Goal: Task Accomplishment & Management: Manage account settings

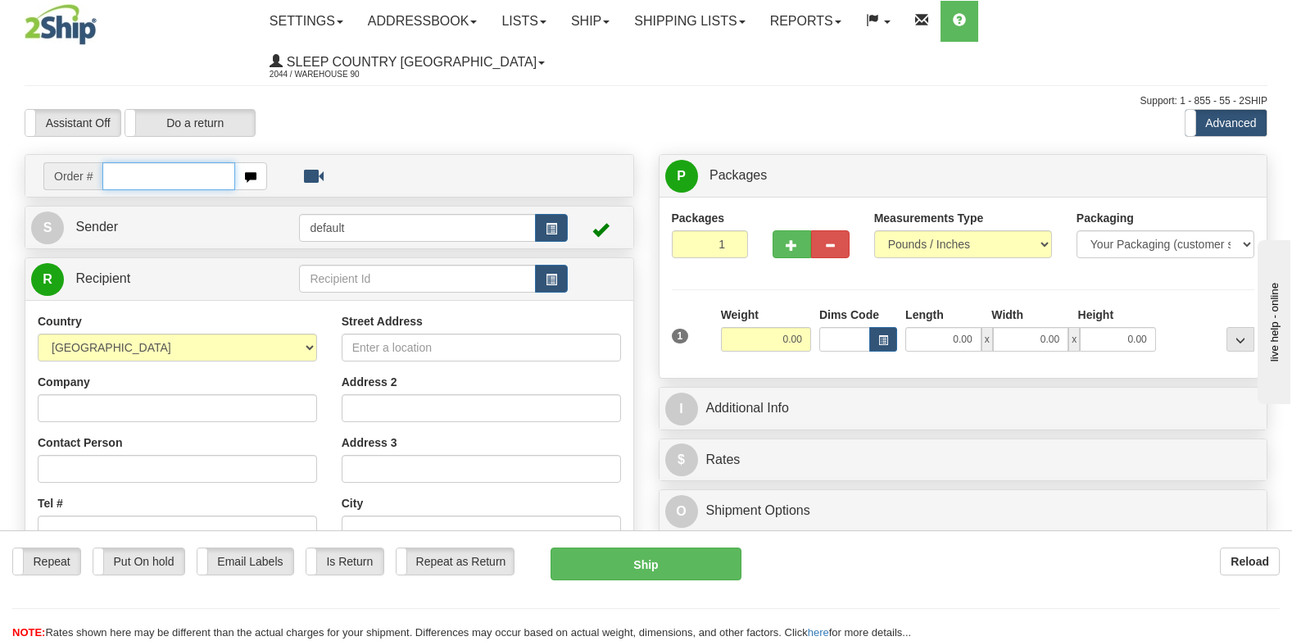
click at [189, 162] on input "text" at bounding box center [168, 176] width 133 height 28
click at [155, 162] on input "text" at bounding box center [168, 176] width 133 height 28
type input "9007I109783"
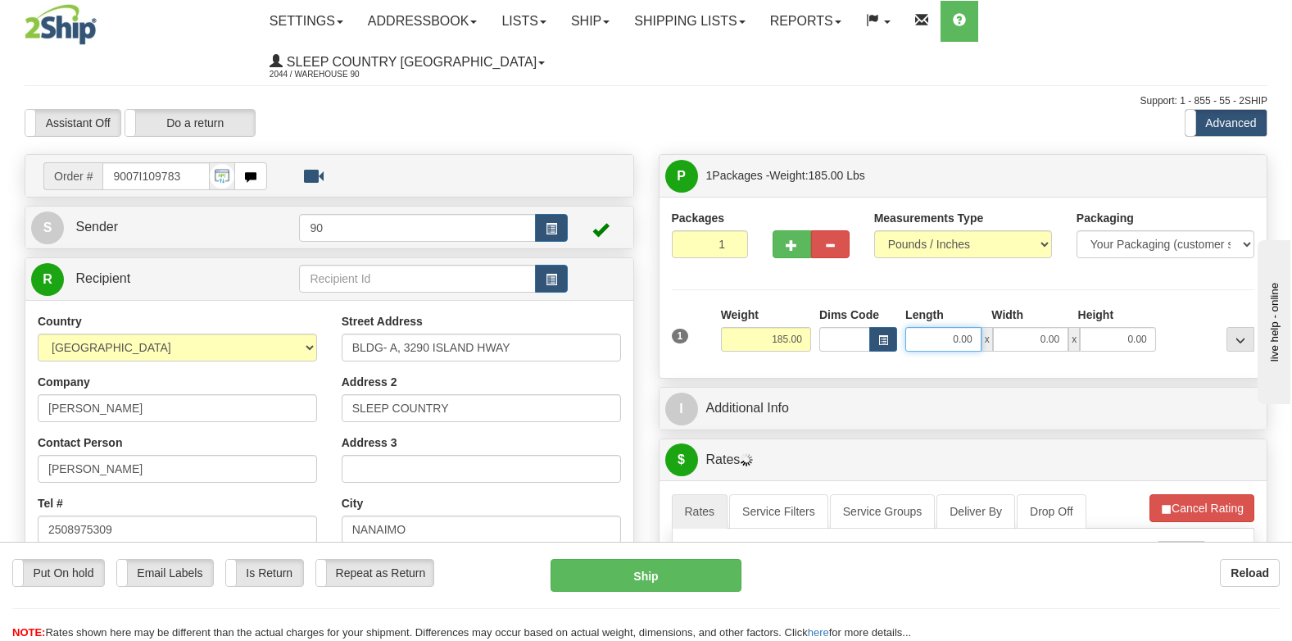
drag, startPoint x: 941, startPoint y: 298, endPoint x: 1050, endPoint y: 294, distance: 109.0
click at [1050, 327] on div "0.00 x 0.00 x 0.00" at bounding box center [1030, 339] width 251 height 25
type input "44.00"
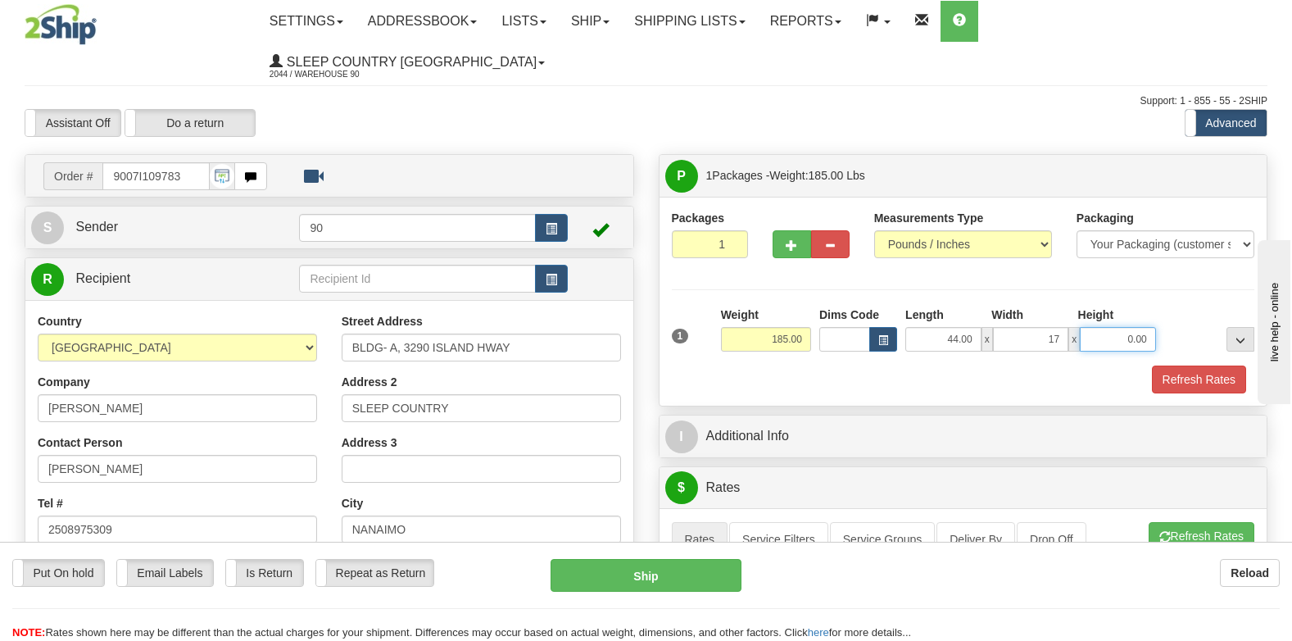
type input "17.00"
click at [1181, 365] on button "Refresh Rates" at bounding box center [1199, 379] width 94 height 28
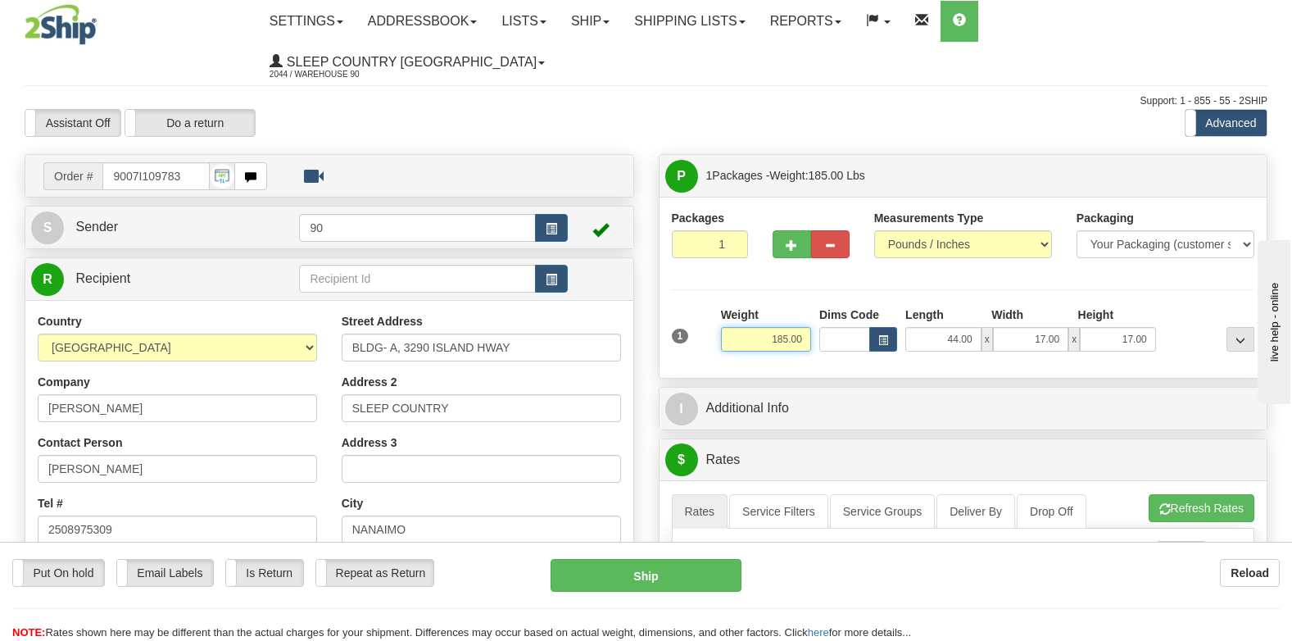
click at [782, 327] on input "185.00" at bounding box center [766, 339] width 90 height 25
click at [782, 327] on input "180.00" at bounding box center [766, 339] width 90 height 25
type input "185.00"
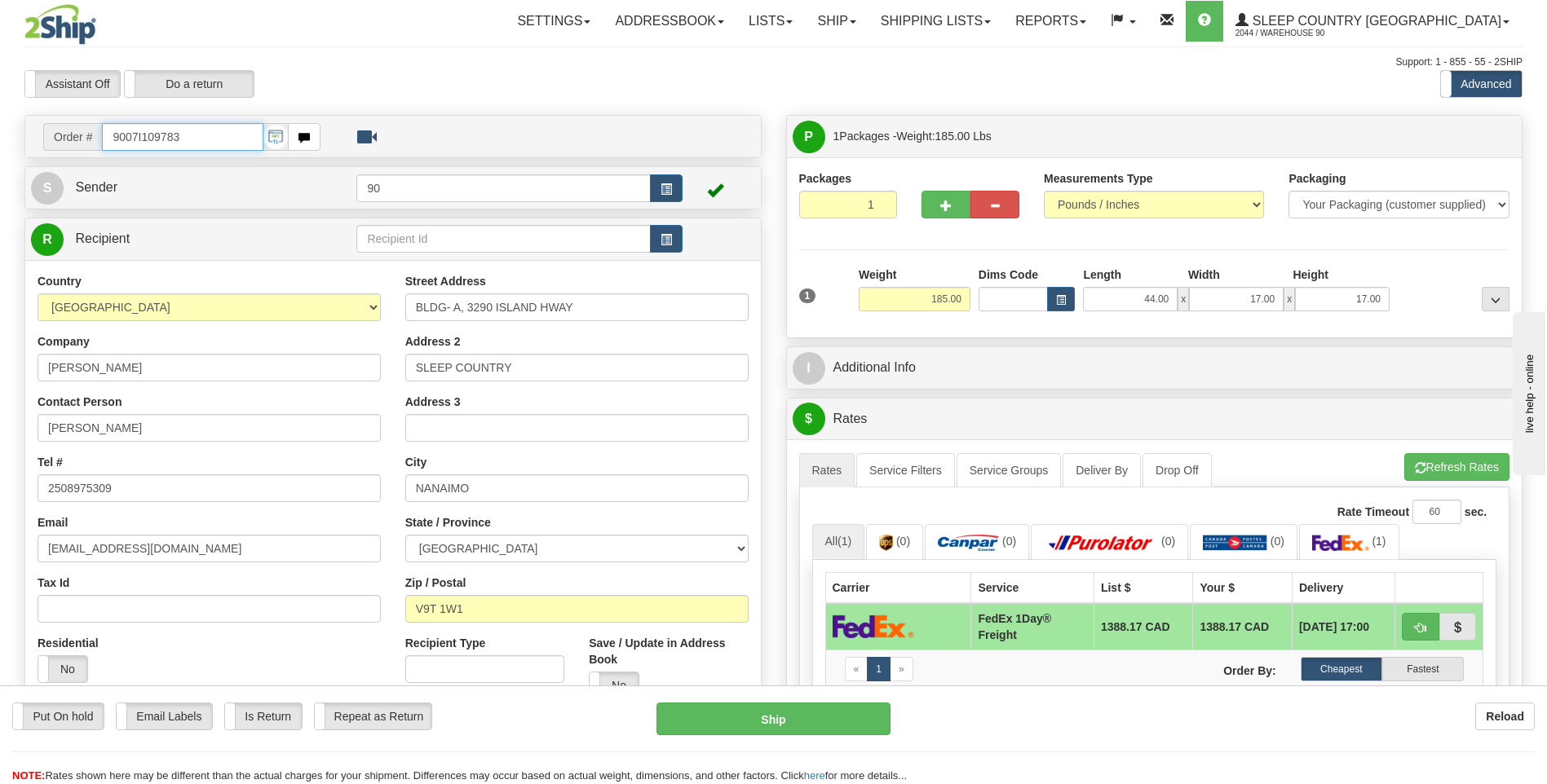
drag, startPoint x: 133, startPoint y: 136, endPoint x: 25, endPoint y: 135, distance: 108.0
click at [25, 135] on div "Order # 9007I109783" at bounding box center [392, 136] width 736 height 42
type input "9000I112046"
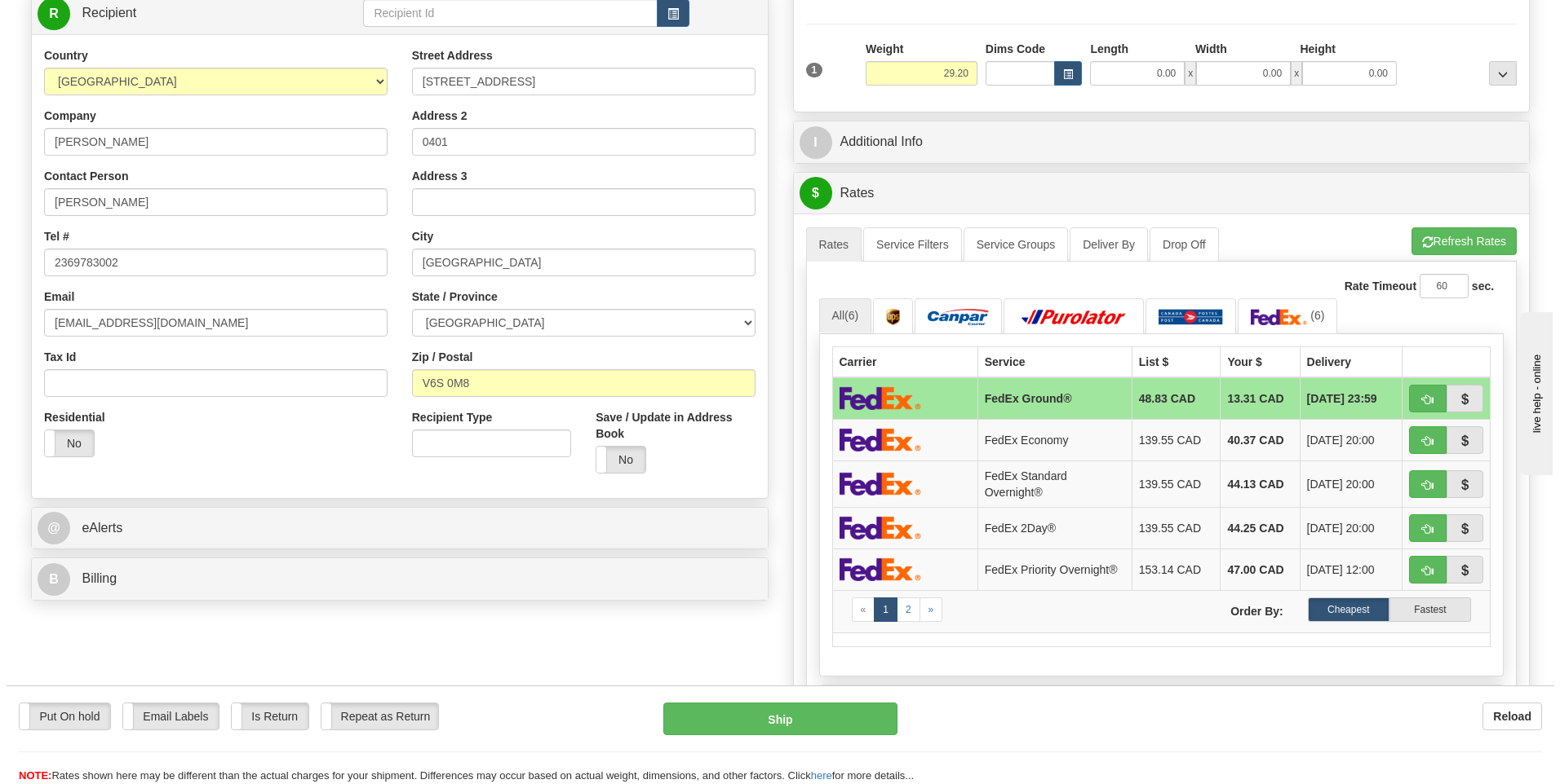
scroll to position [245, 0]
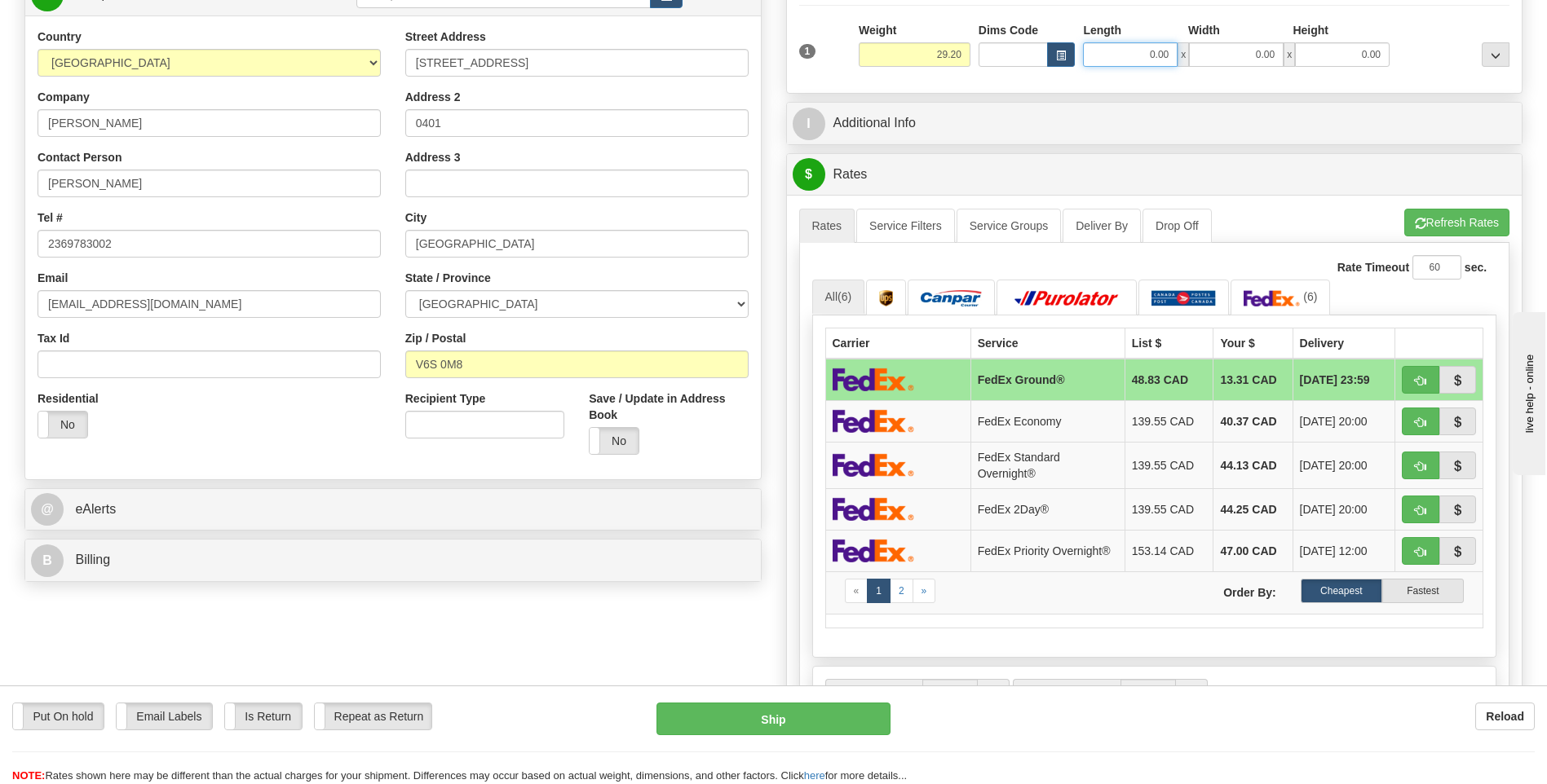
drag, startPoint x: 1137, startPoint y: 51, endPoint x: 1243, endPoint y: 57, distance: 106.2
click at [1243, 57] on div "0.00 x 0.00 x 0.00" at bounding box center [1236, 55] width 307 height 25
type input "24.00"
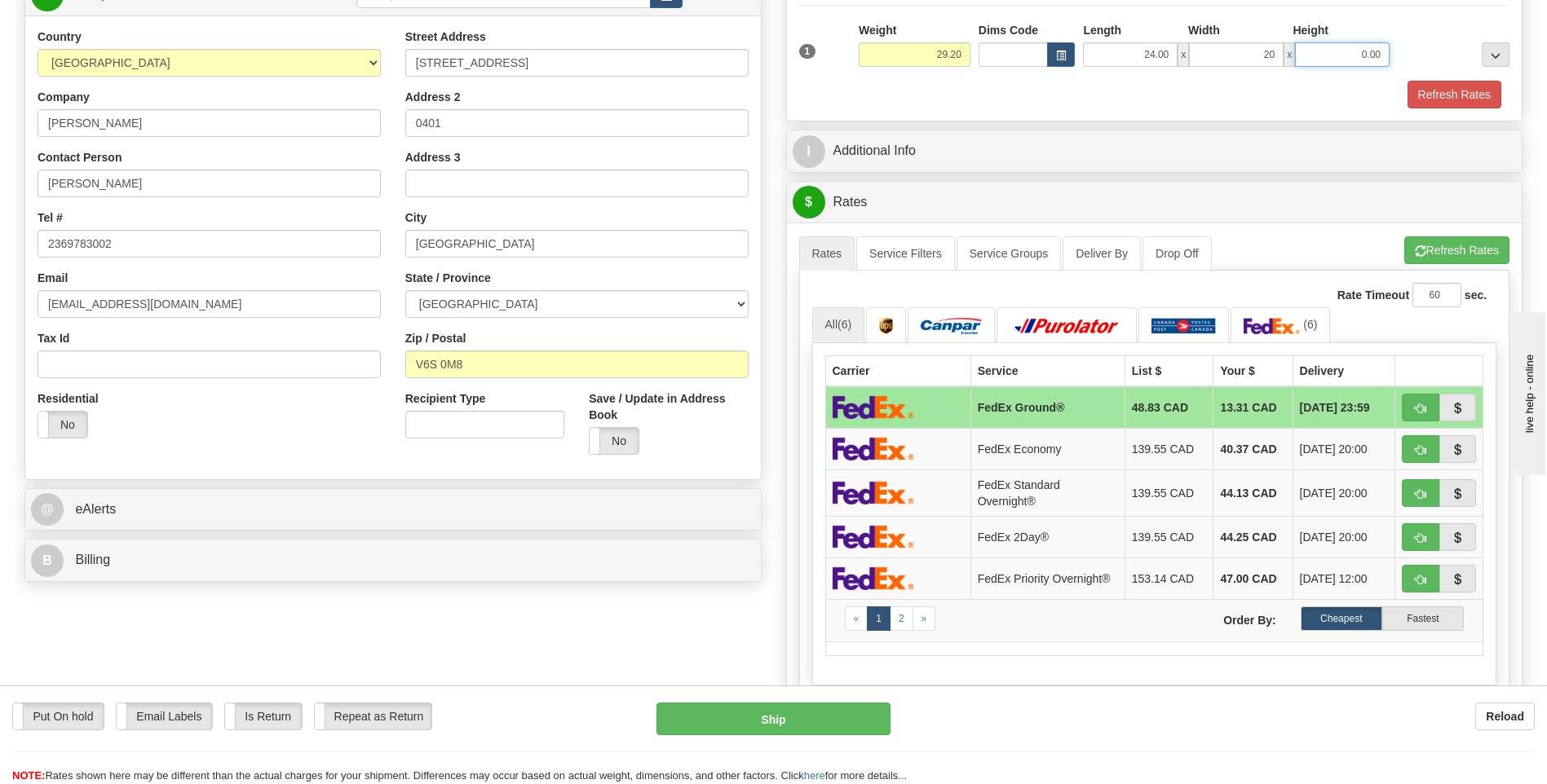
type input "20.00"
type input "12.00"
click at [1285, 84] on button "Refresh Rates" at bounding box center [1454, 95] width 94 height 28
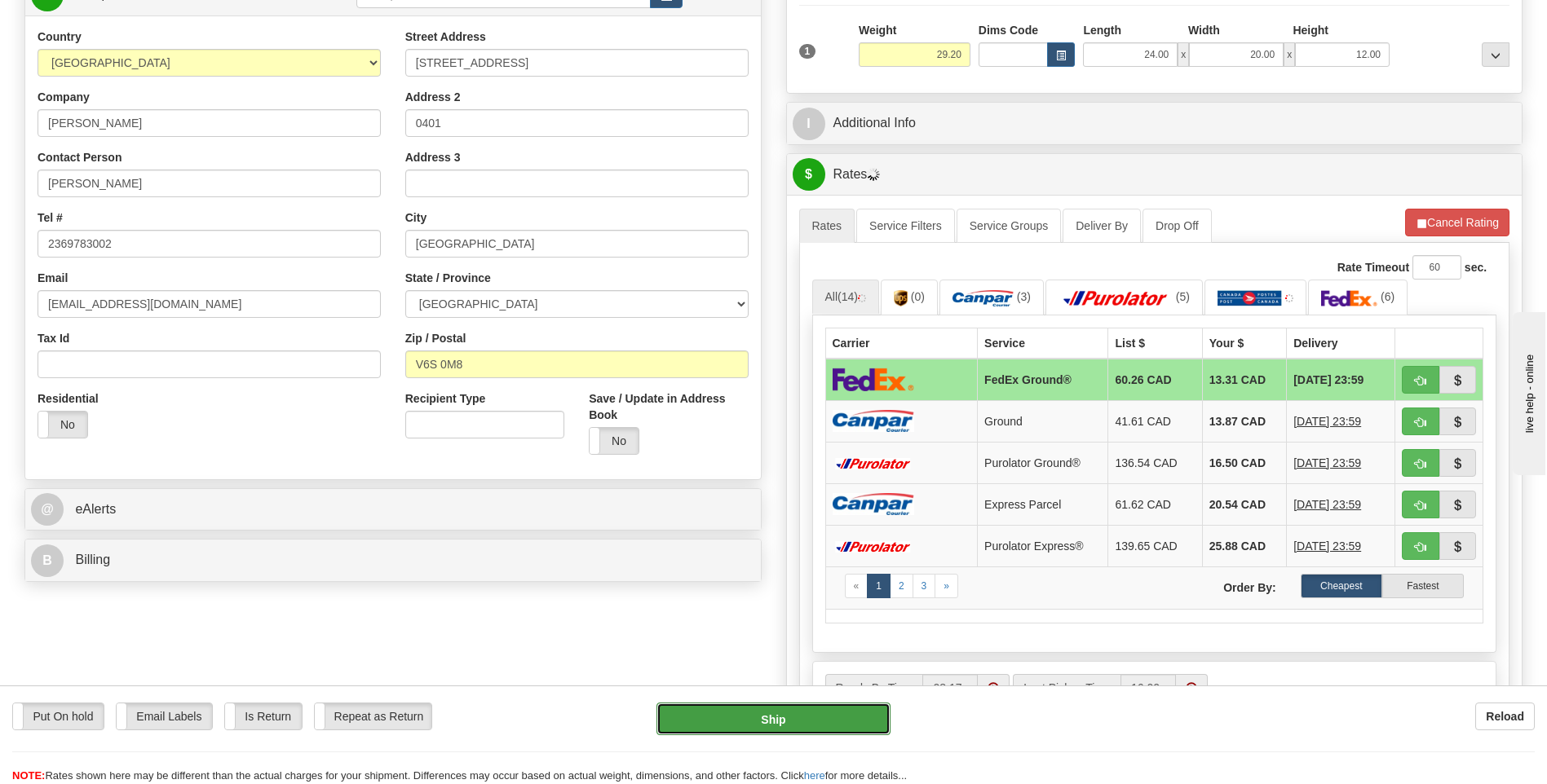
click at [773, 637] on button "Ship" at bounding box center [774, 718] width 233 height 33
type input "92"
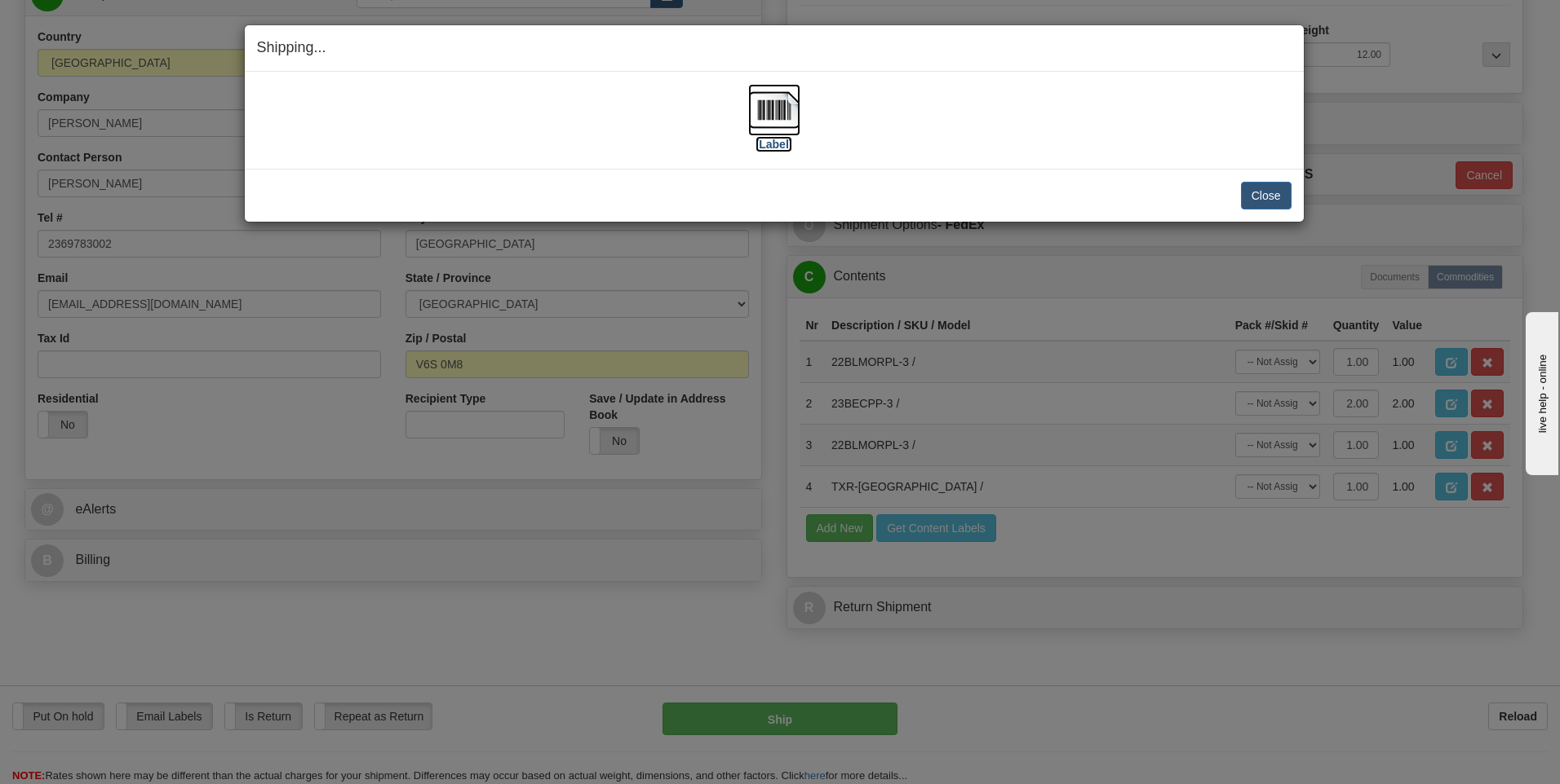
click at [758, 119] on img at bounding box center [774, 109] width 52 height 52
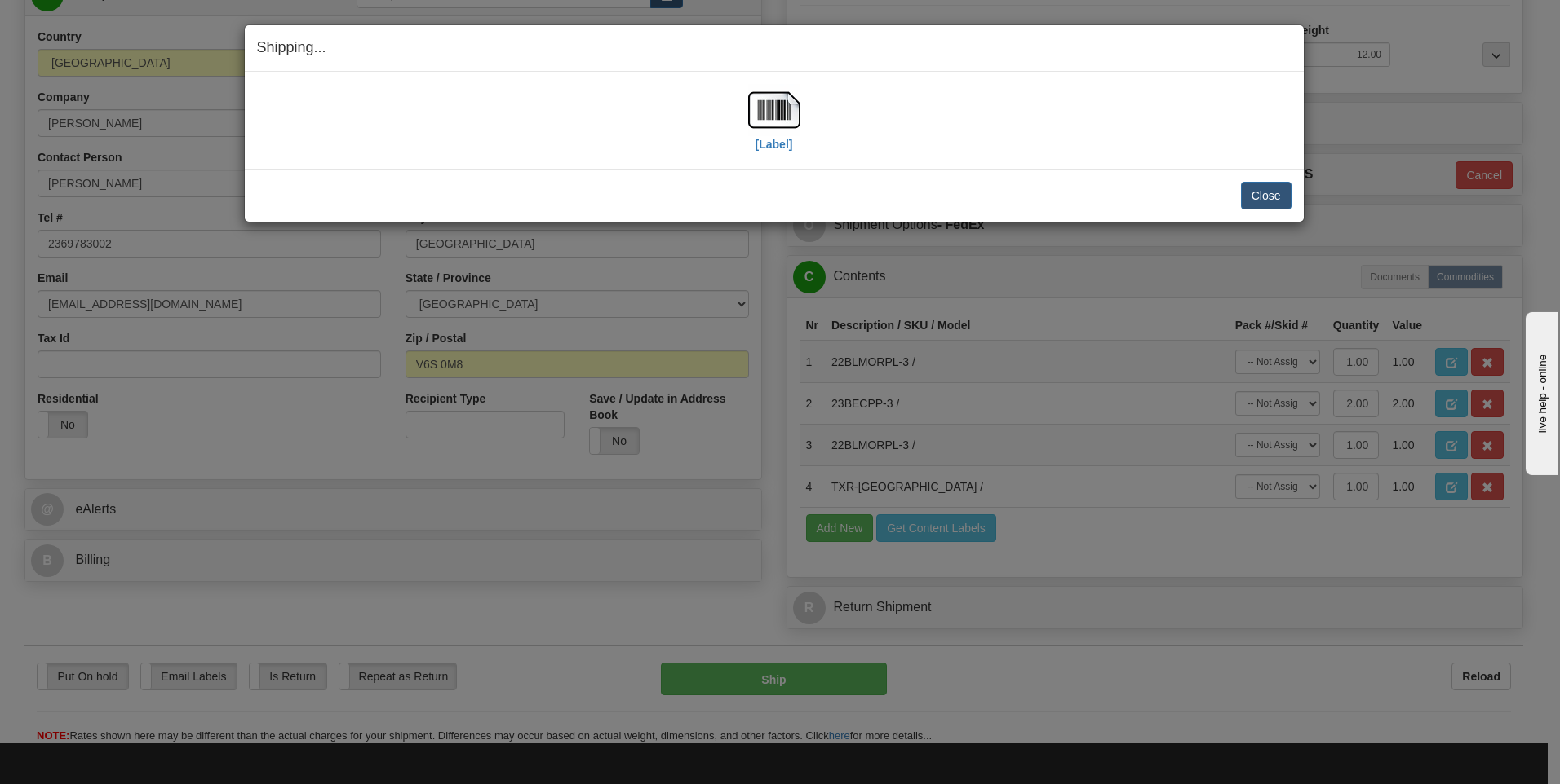
click at [373, 165] on div "[Label] IMPORTANT NOTICE Embassy / Consulate / Government Building / Hospital C…" at bounding box center [774, 119] width 1058 height 97
click at [1256, 199] on button "Close" at bounding box center [1265, 196] width 51 height 28
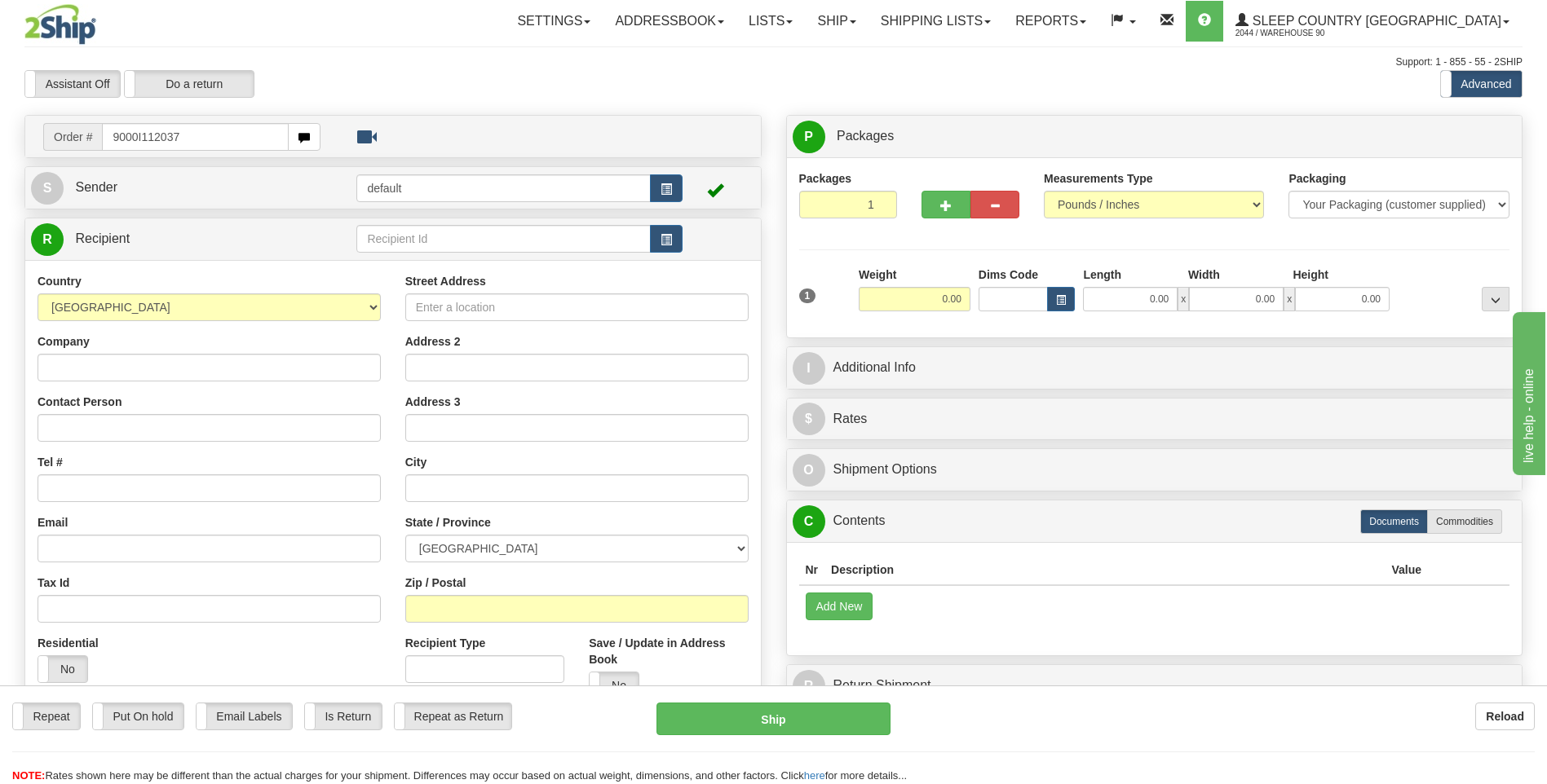
type input "9000I112037"
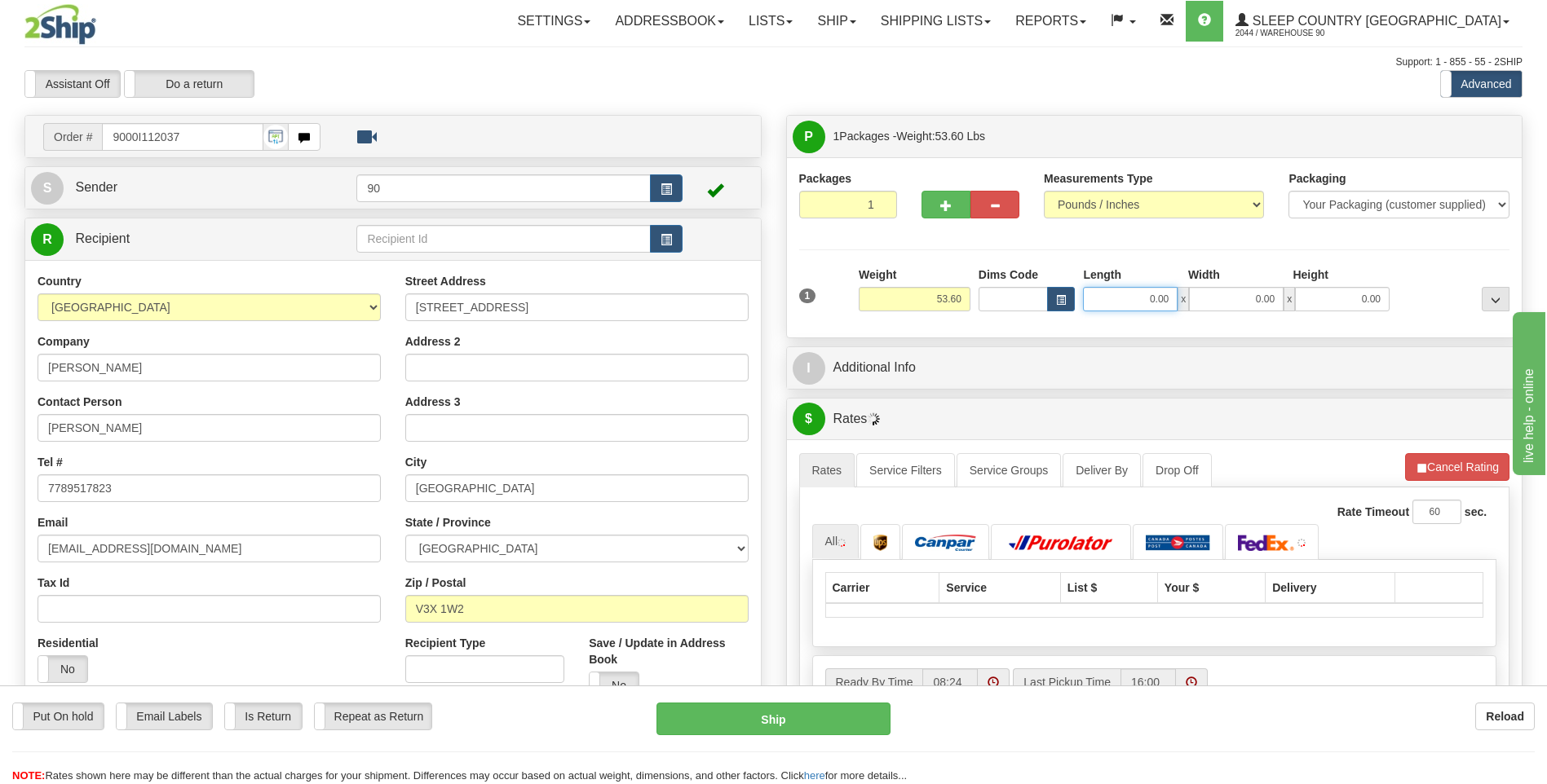
drag, startPoint x: 1185, startPoint y: 304, endPoint x: 1323, endPoint y: 318, distance: 138.7
click at [1318, 318] on div "1 Weight 53.60 Dims Code x x" at bounding box center [1155, 295] width 720 height 58
type input "26.00"
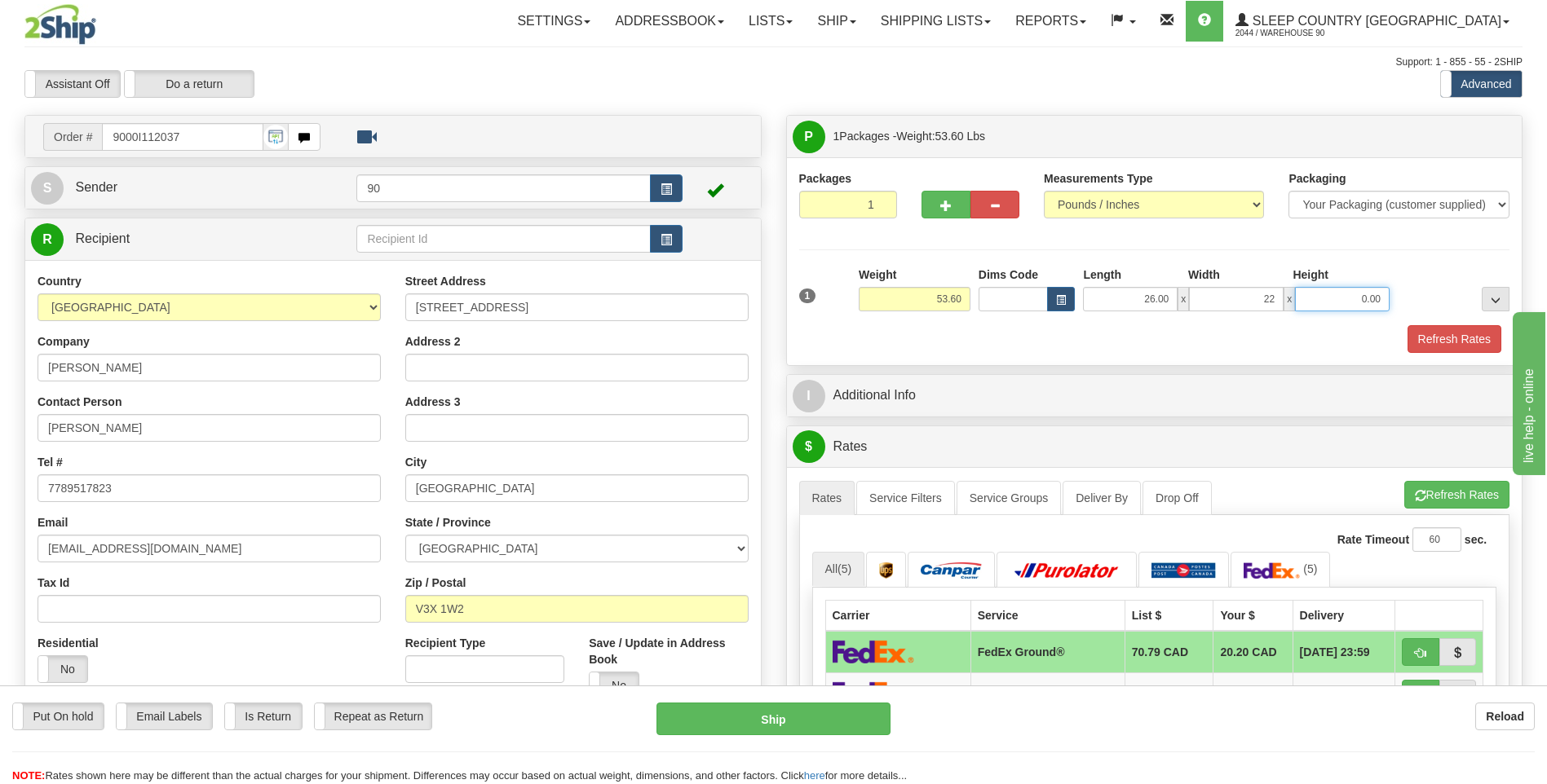
type input "22.00"
type input "10.00"
click at [1436, 335] on button "Refresh Rates" at bounding box center [1454, 339] width 94 height 28
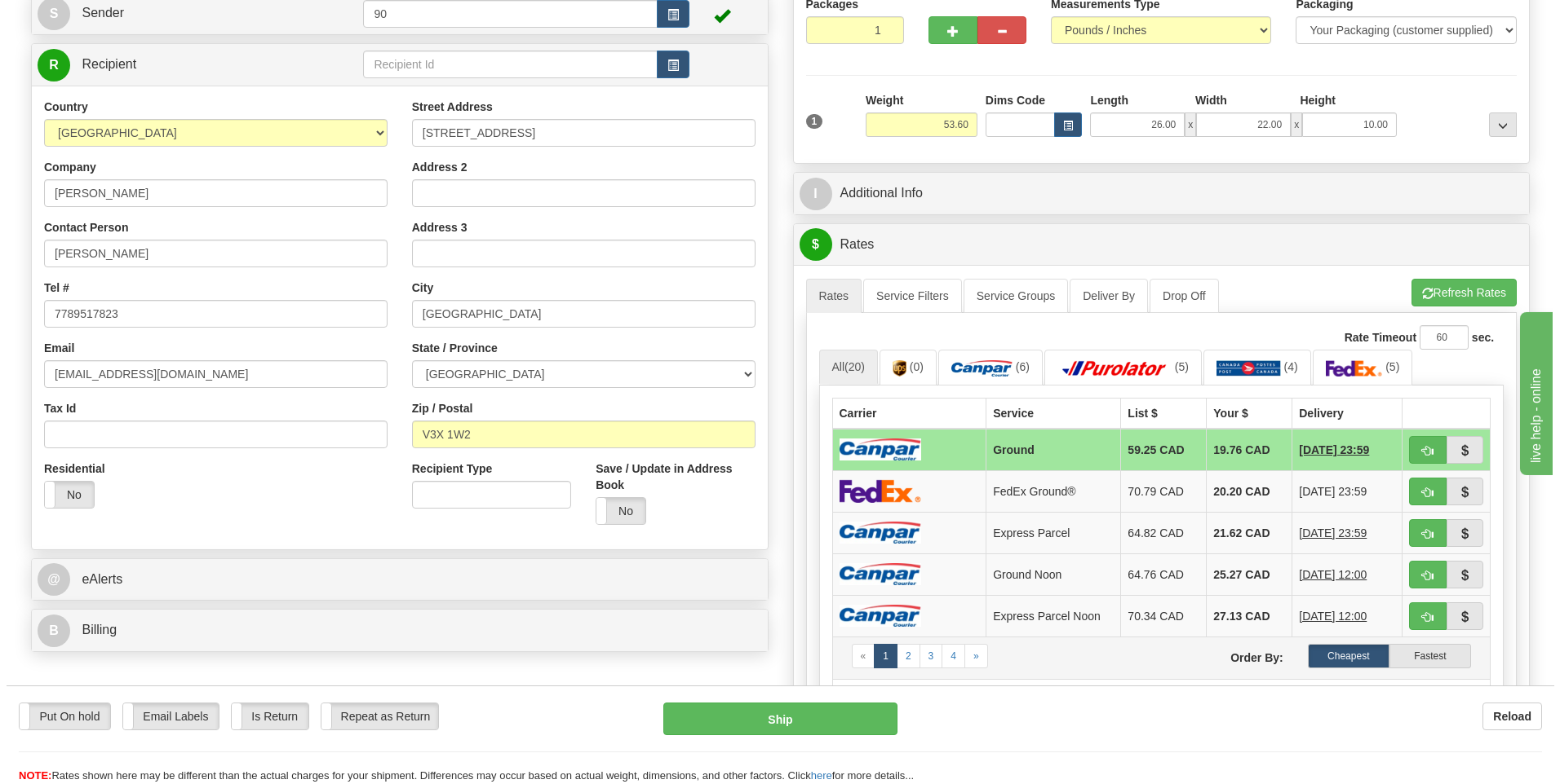
scroll to position [326, 0]
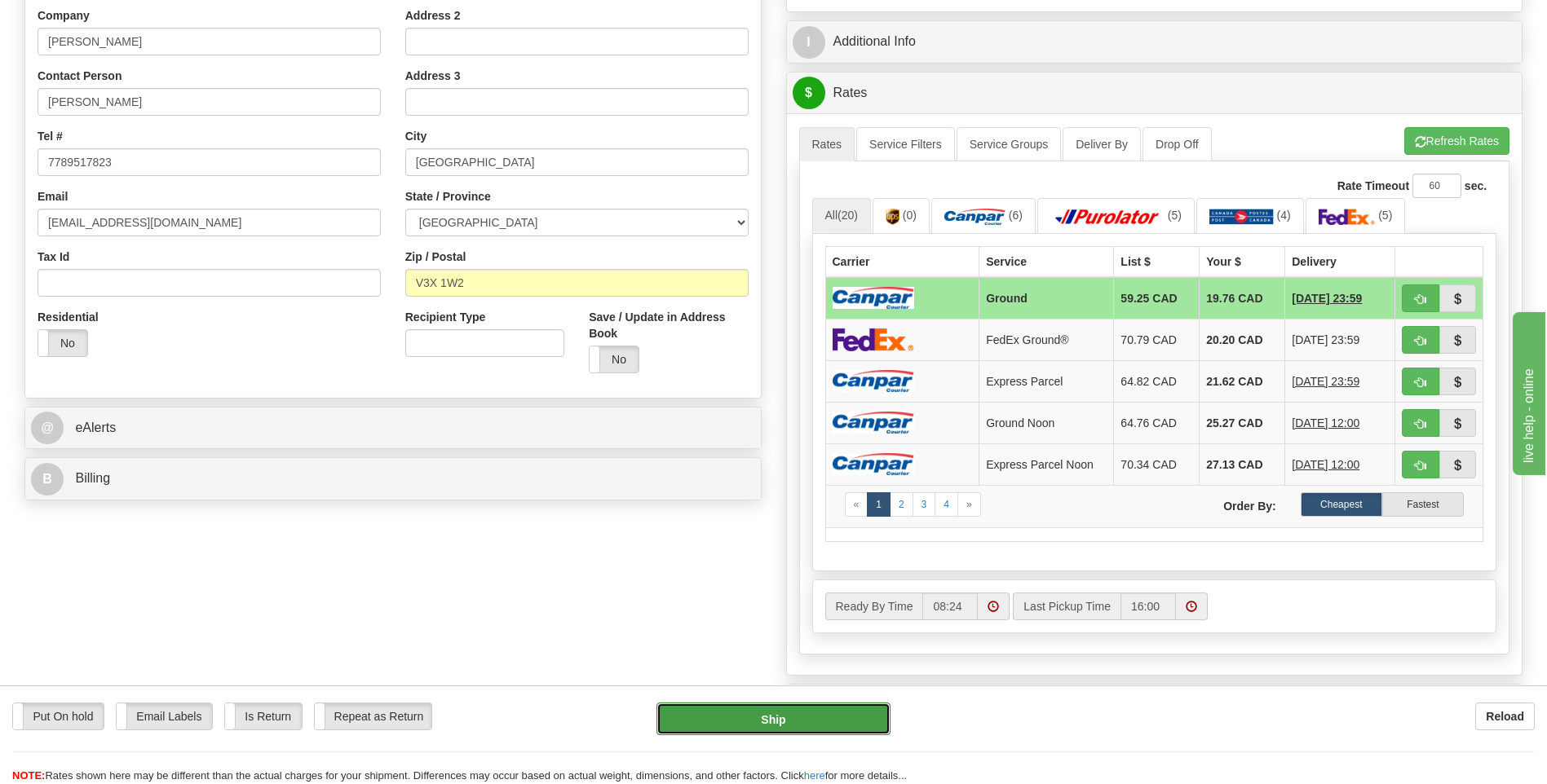
click at [834, 712] on button "Ship" at bounding box center [774, 718] width 233 height 33
type input "1"
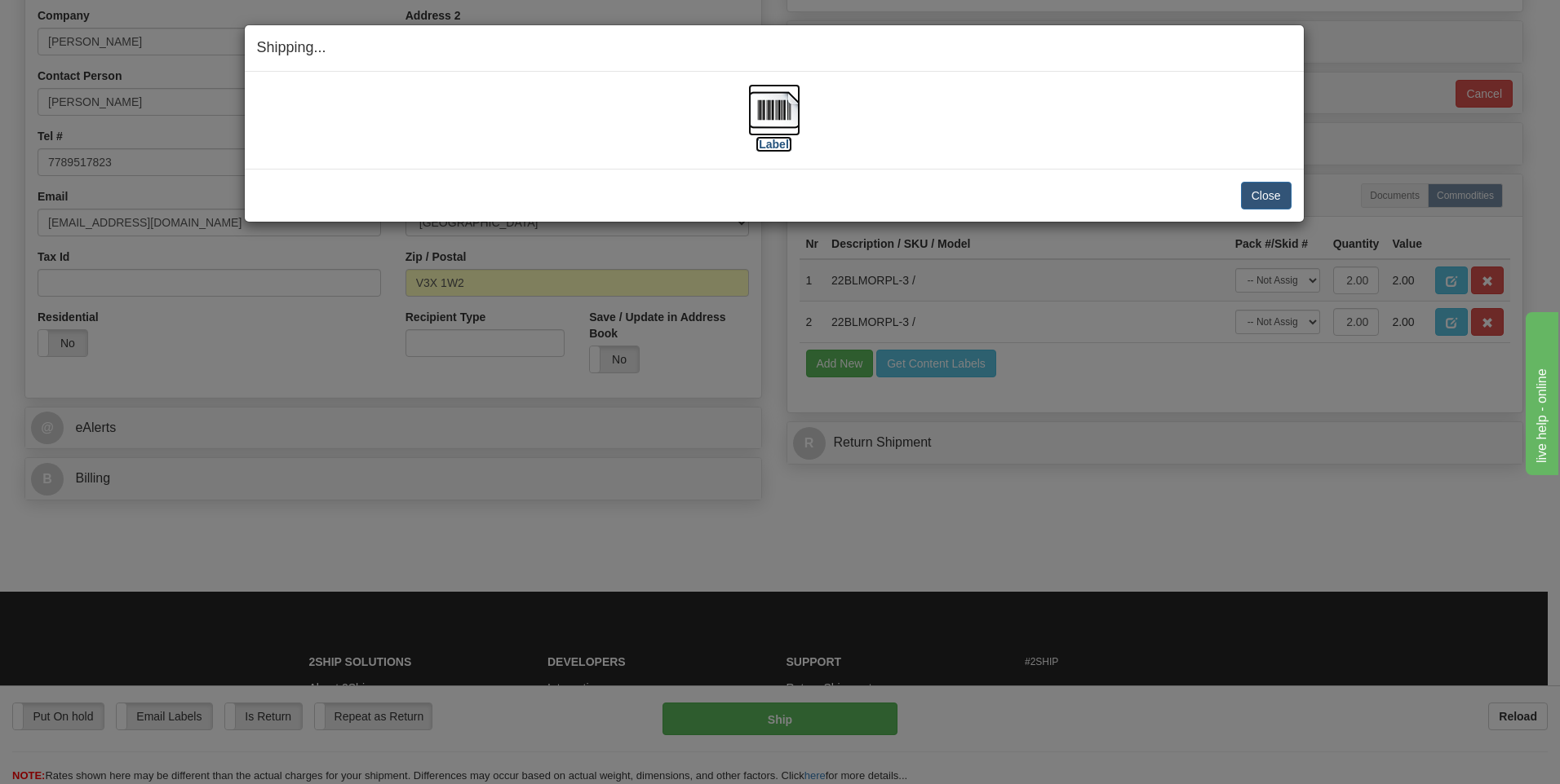
click at [778, 140] on label "[Label]" at bounding box center [775, 144] width 38 height 16
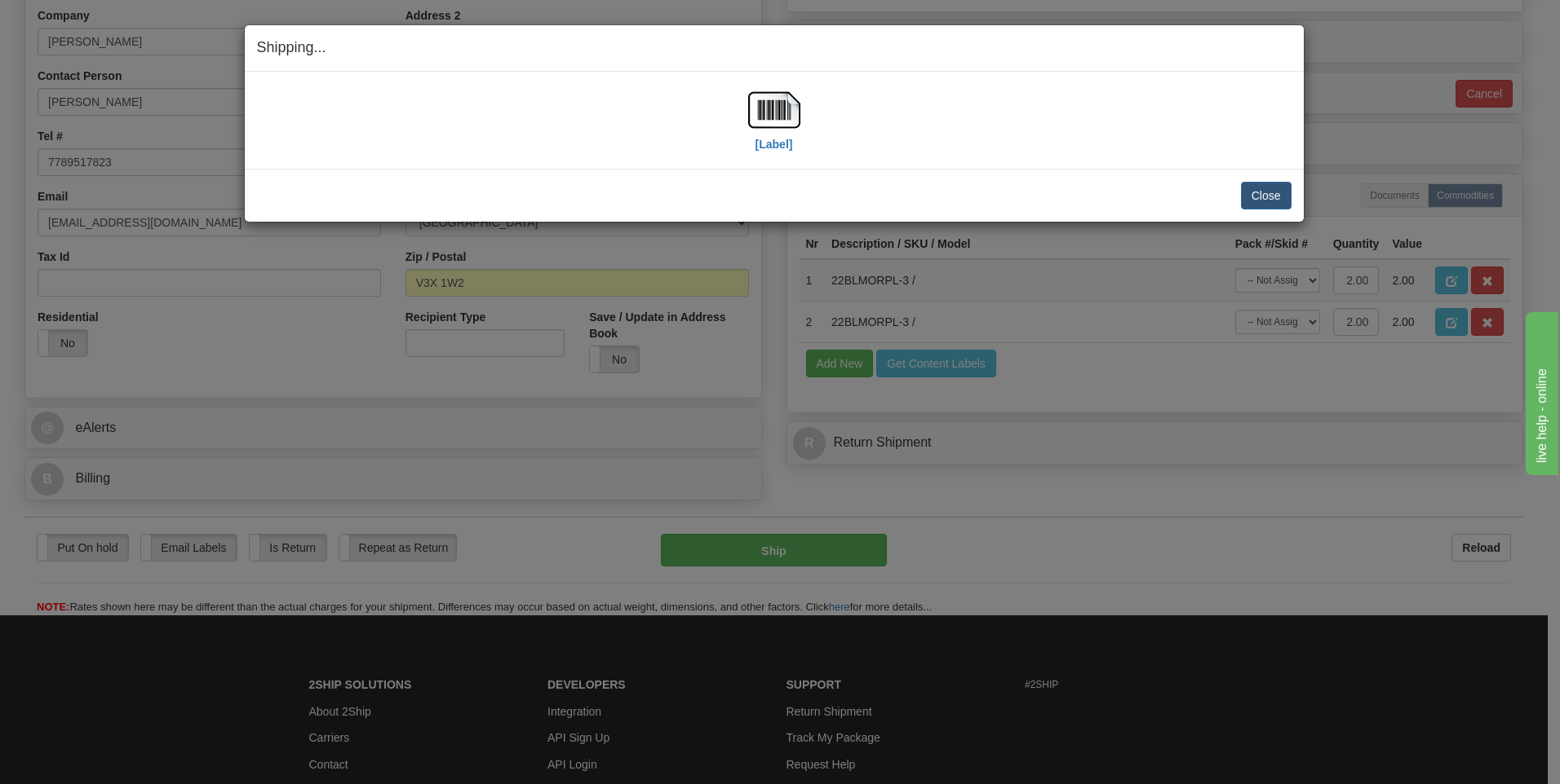
drag, startPoint x: 381, startPoint y: 167, endPoint x: 409, endPoint y: 169, distance: 28.1
click at [381, 167] on div "[Label] IMPORTANT NOTICE Embassy / Consulate / Government Building / Hospital C…" at bounding box center [774, 119] width 1058 height 97
click at [1253, 196] on button "Close" at bounding box center [1265, 196] width 51 height 28
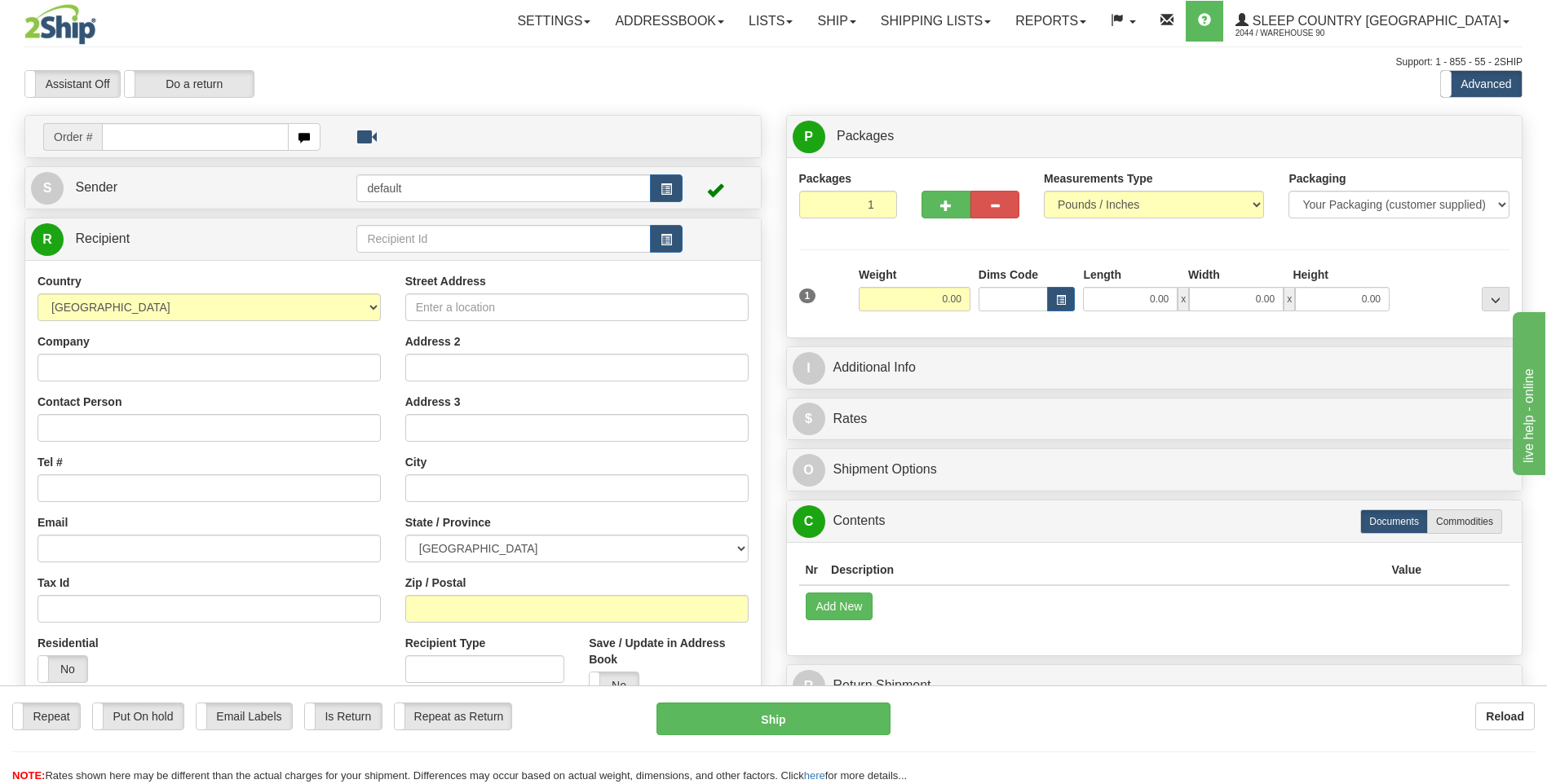
click at [182, 136] on input "text" at bounding box center [194, 137] width 186 height 28
type input "9000I114528"
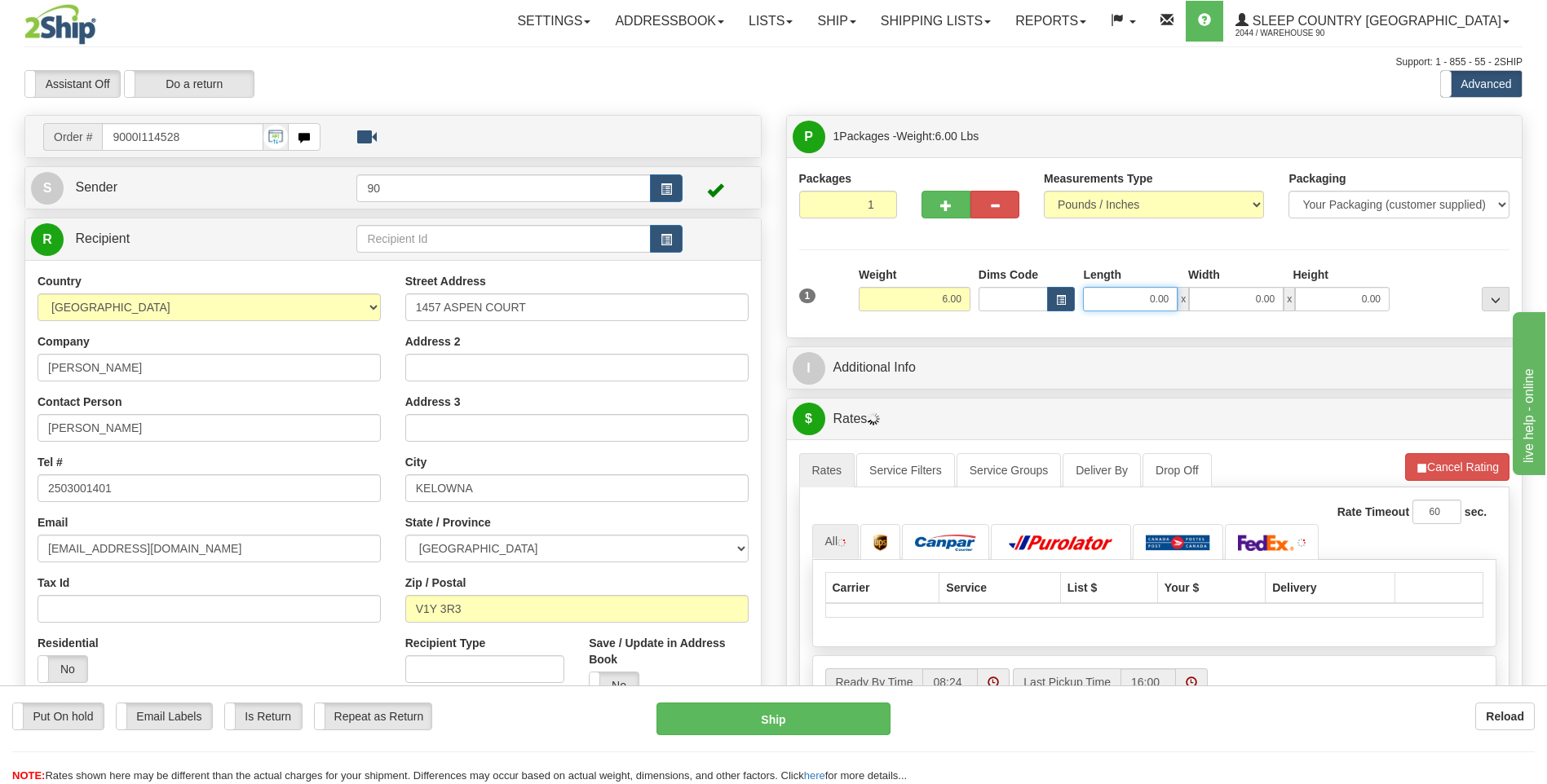
drag, startPoint x: 1131, startPoint y: 301, endPoint x: 1220, endPoint y: 301, distance: 89.0
click at [1220, 301] on div "0.00 x 0.00 x 0.00" at bounding box center [1236, 298] width 307 height 25
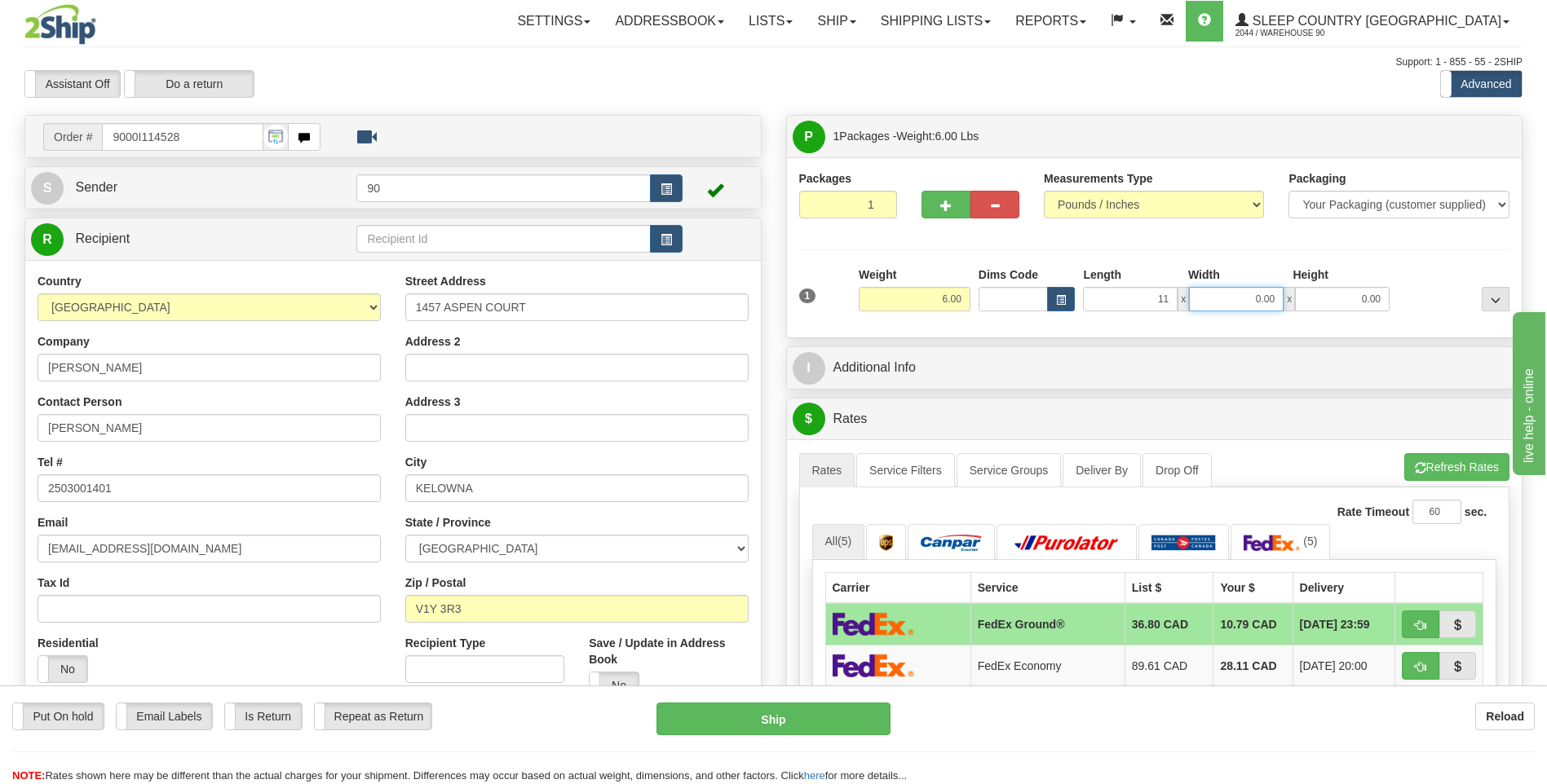
type input "11.00"
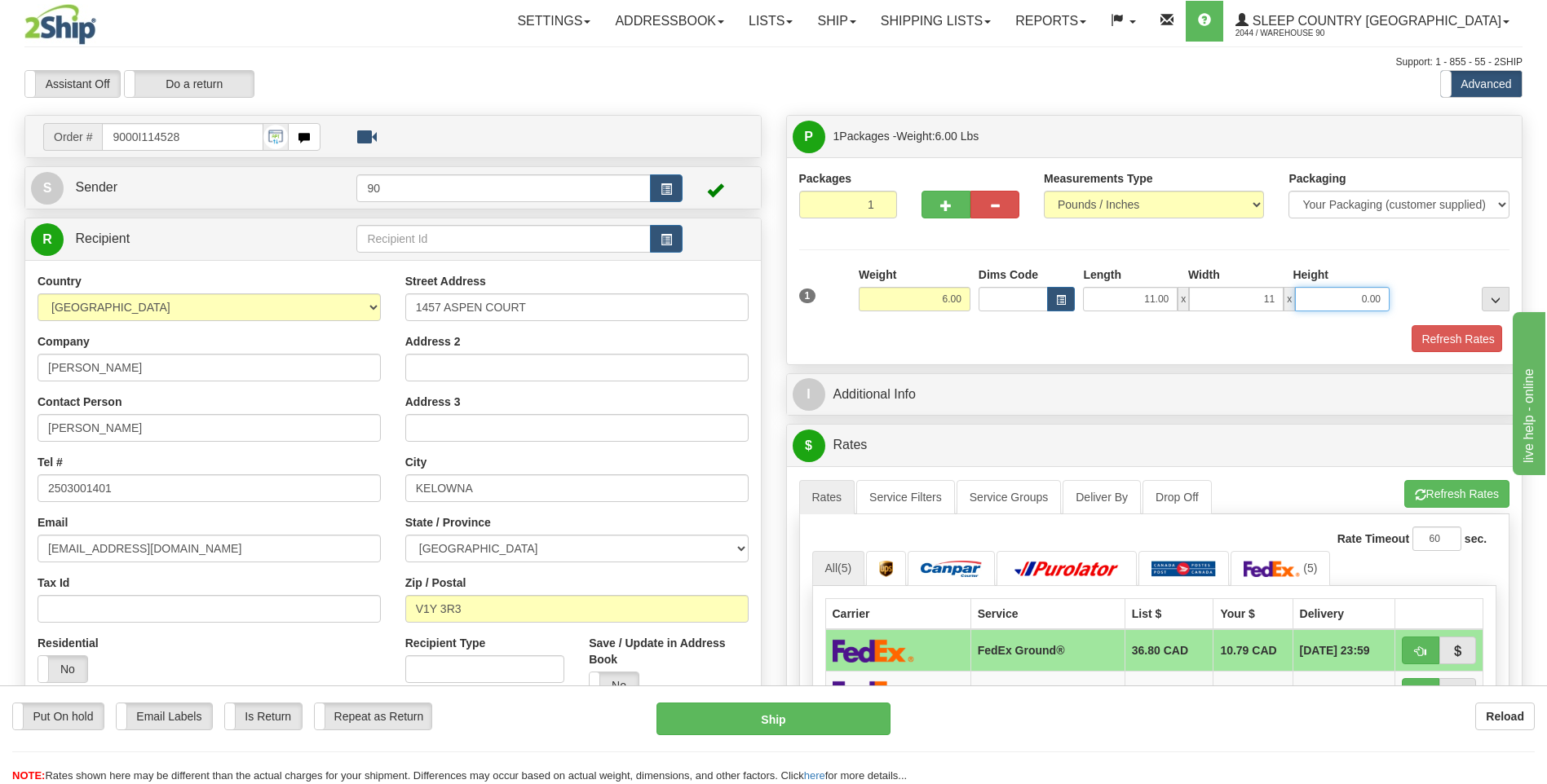
type input "11.00"
type input "1"
type input "10.00"
click at [1462, 332] on button "Refresh Rates" at bounding box center [1454, 339] width 94 height 28
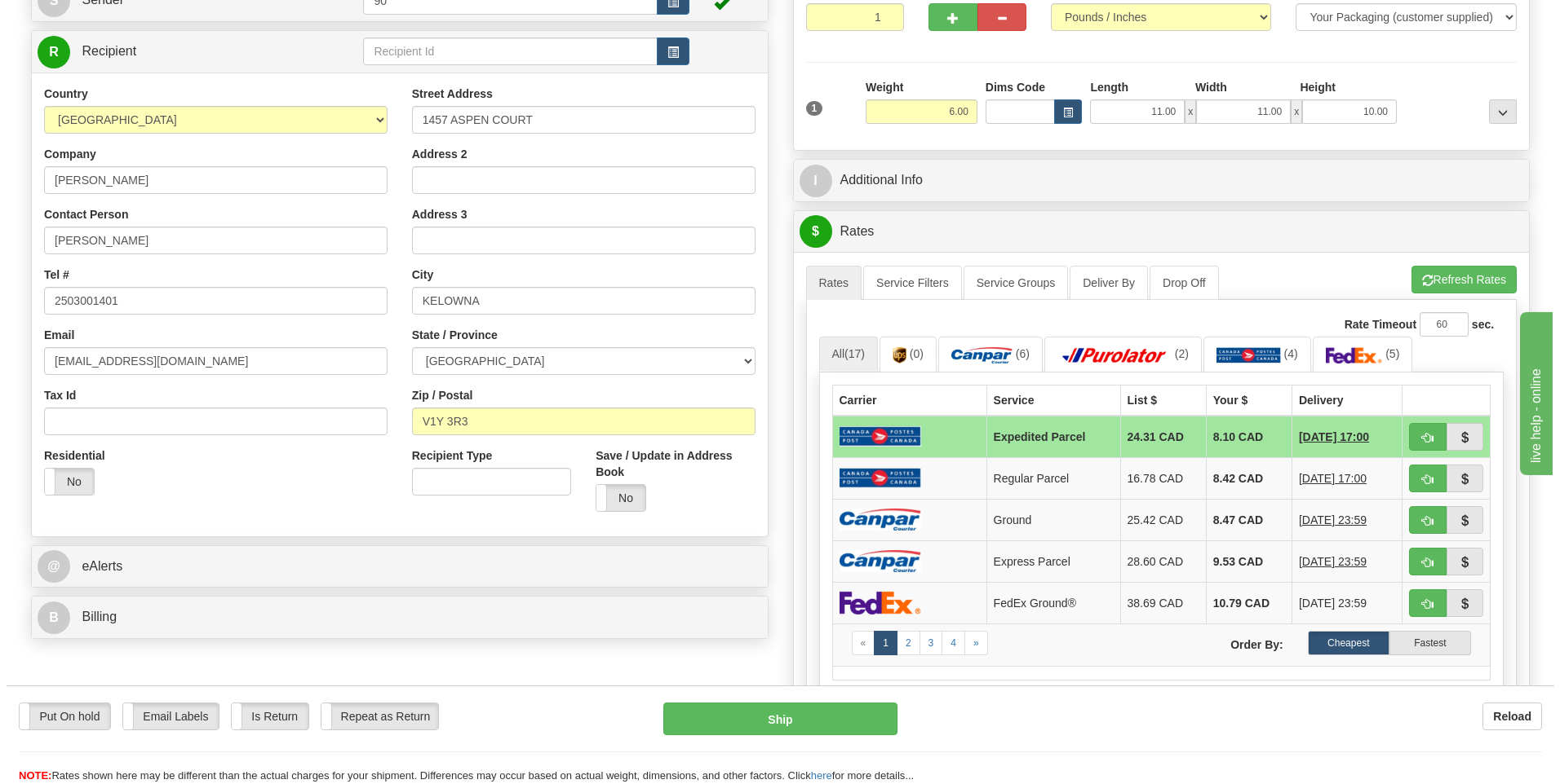
scroll to position [408, 0]
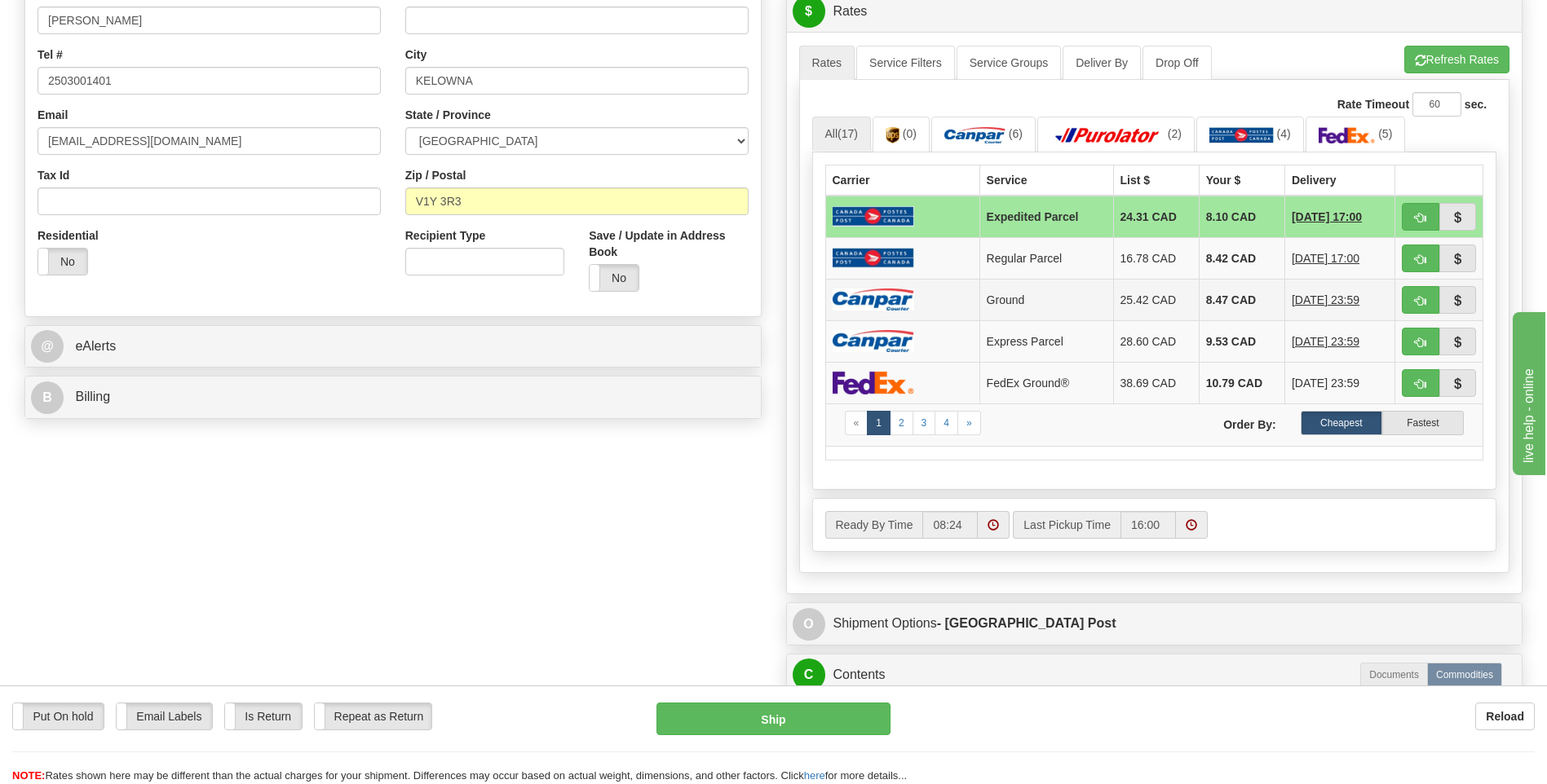
click at [928, 287] on td at bounding box center [902, 299] width 154 height 42
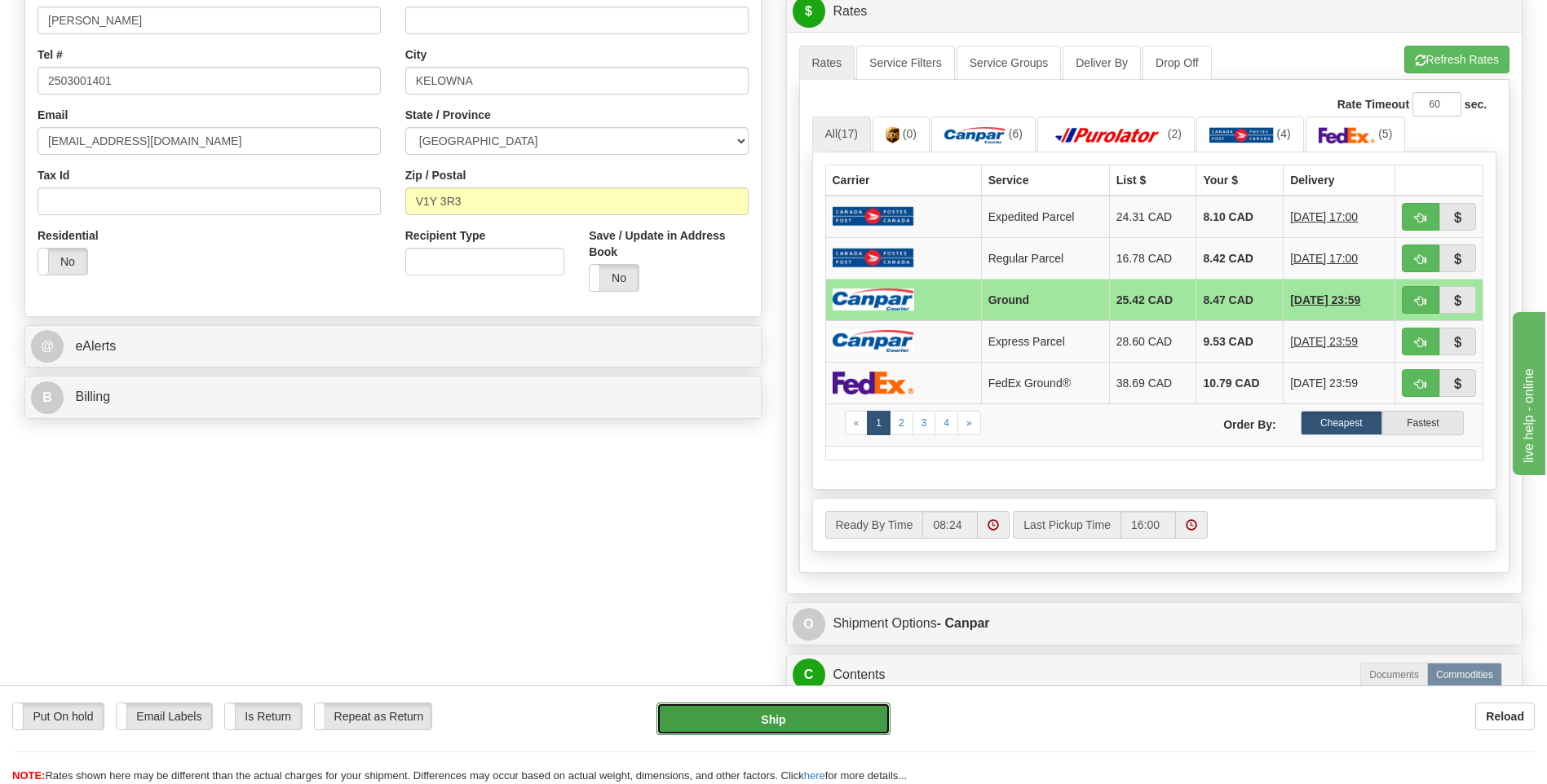
click at [773, 709] on button "Ship" at bounding box center [774, 718] width 233 height 33
type input "1"
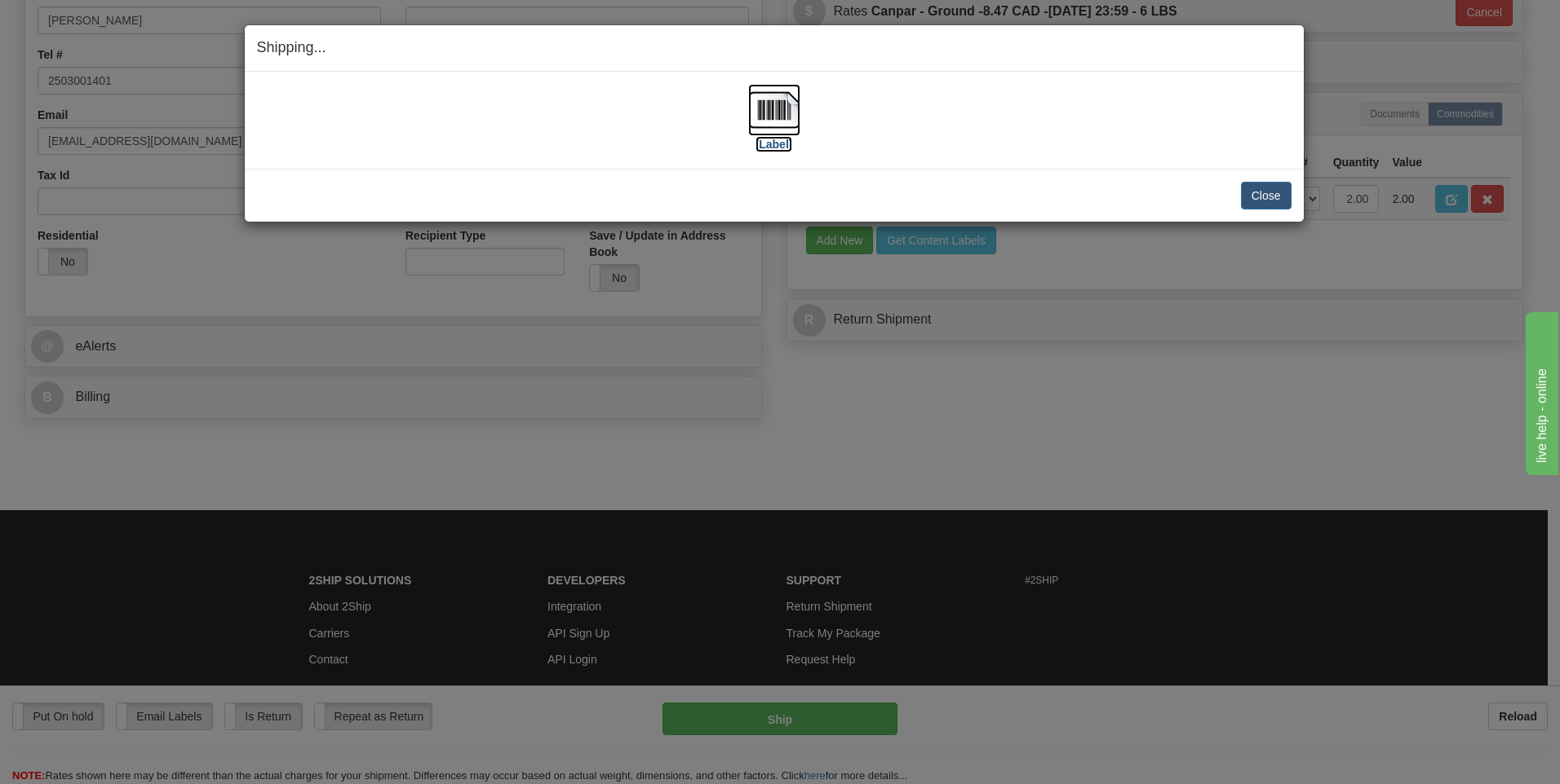
click at [778, 115] on img at bounding box center [774, 109] width 52 height 52
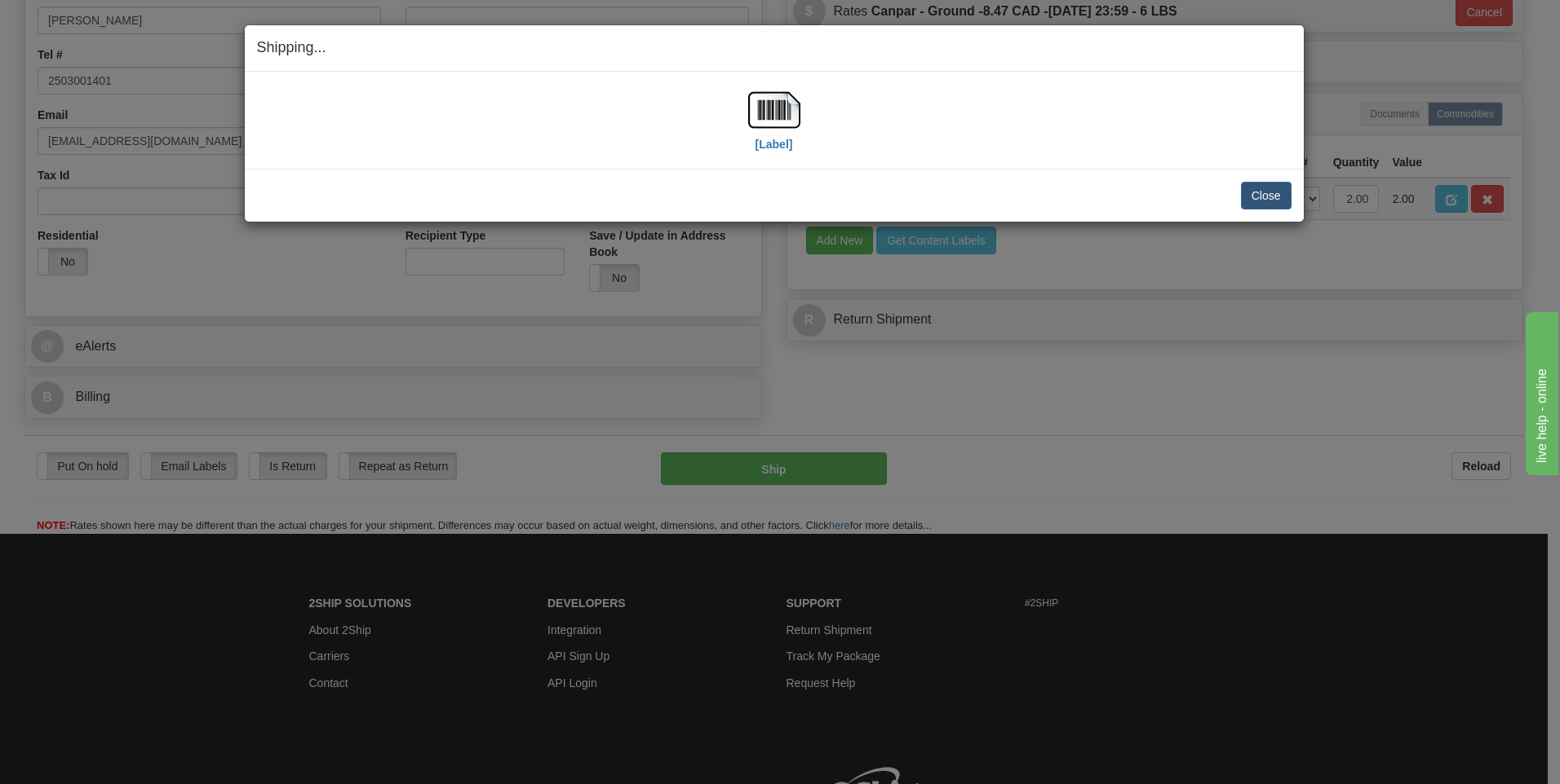
drag, startPoint x: 325, startPoint y: 169, endPoint x: 555, endPoint y: 199, distance: 231.9
click at [331, 164] on div "Shipping... Your SHIPMENT will EXPIRE in [Label] IMPORTANT NOTICE Embassy / Con…" at bounding box center [774, 123] width 1060 height 198
click at [1252, 197] on button "Close" at bounding box center [1265, 196] width 51 height 28
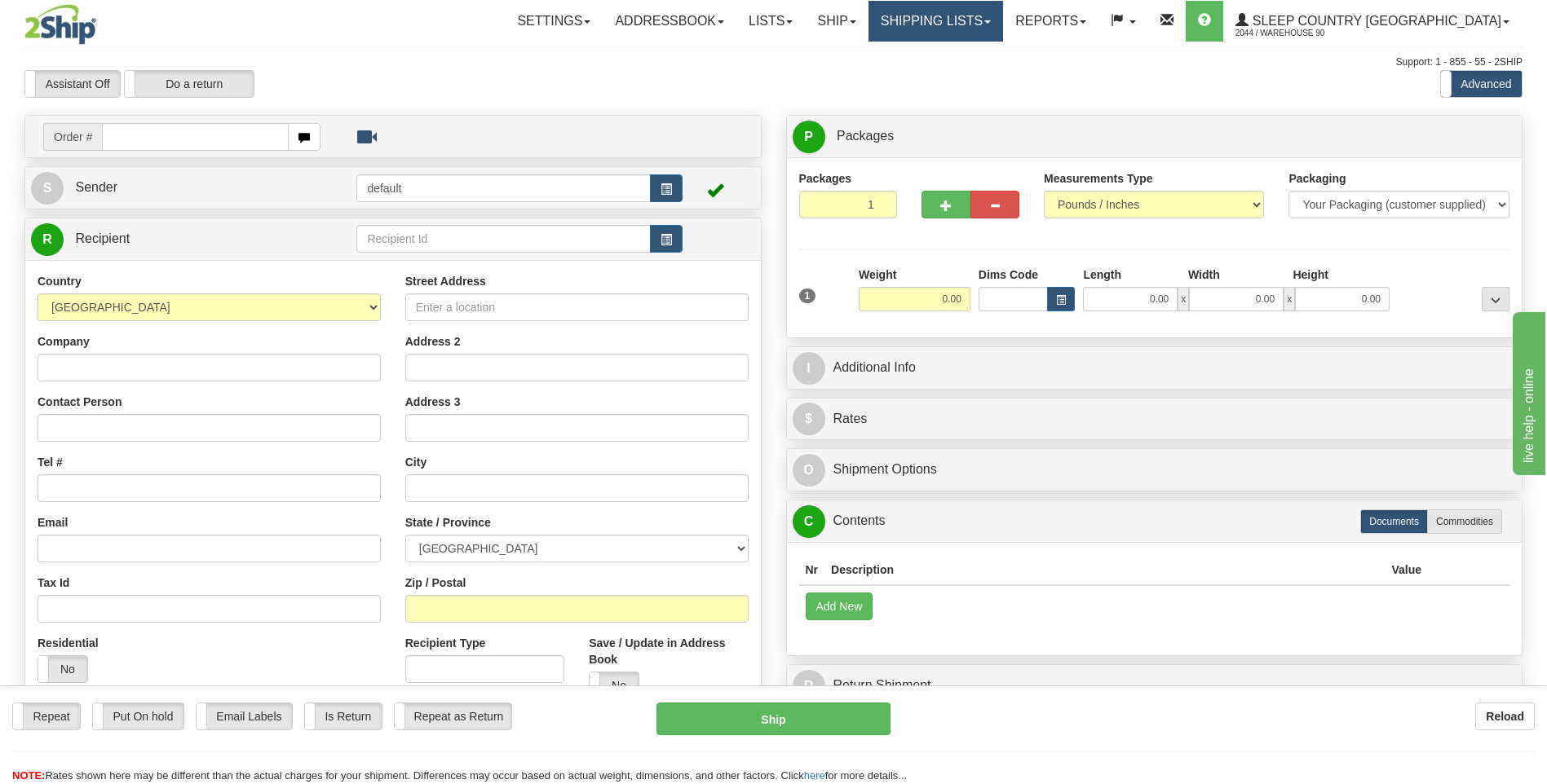
click at [1003, 16] on link "Shipping lists" at bounding box center [936, 21] width 134 height 41
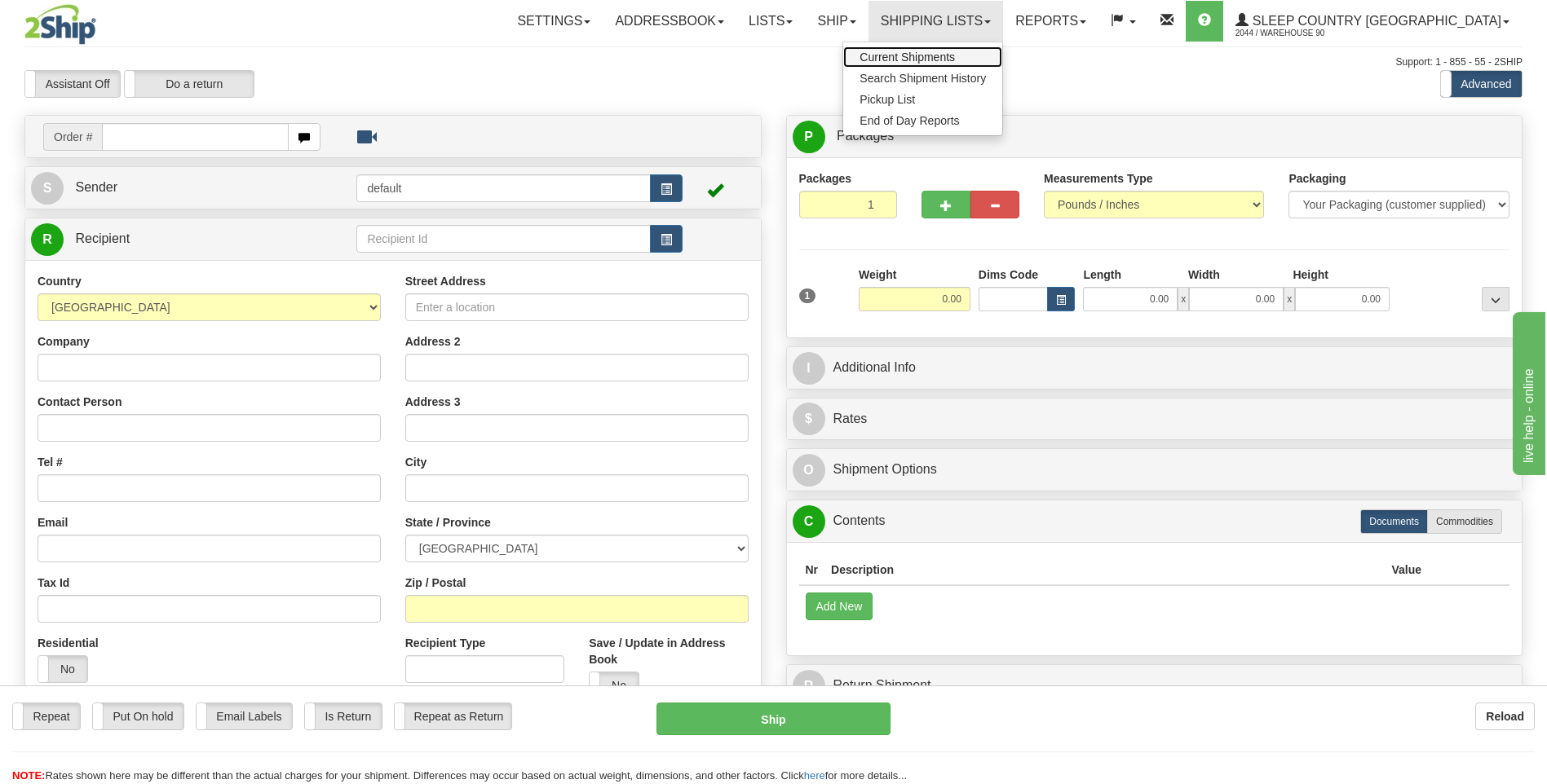
click at [955, 51] on span "Current Shipments" at bounding box center [908, 57] width 96 height 13
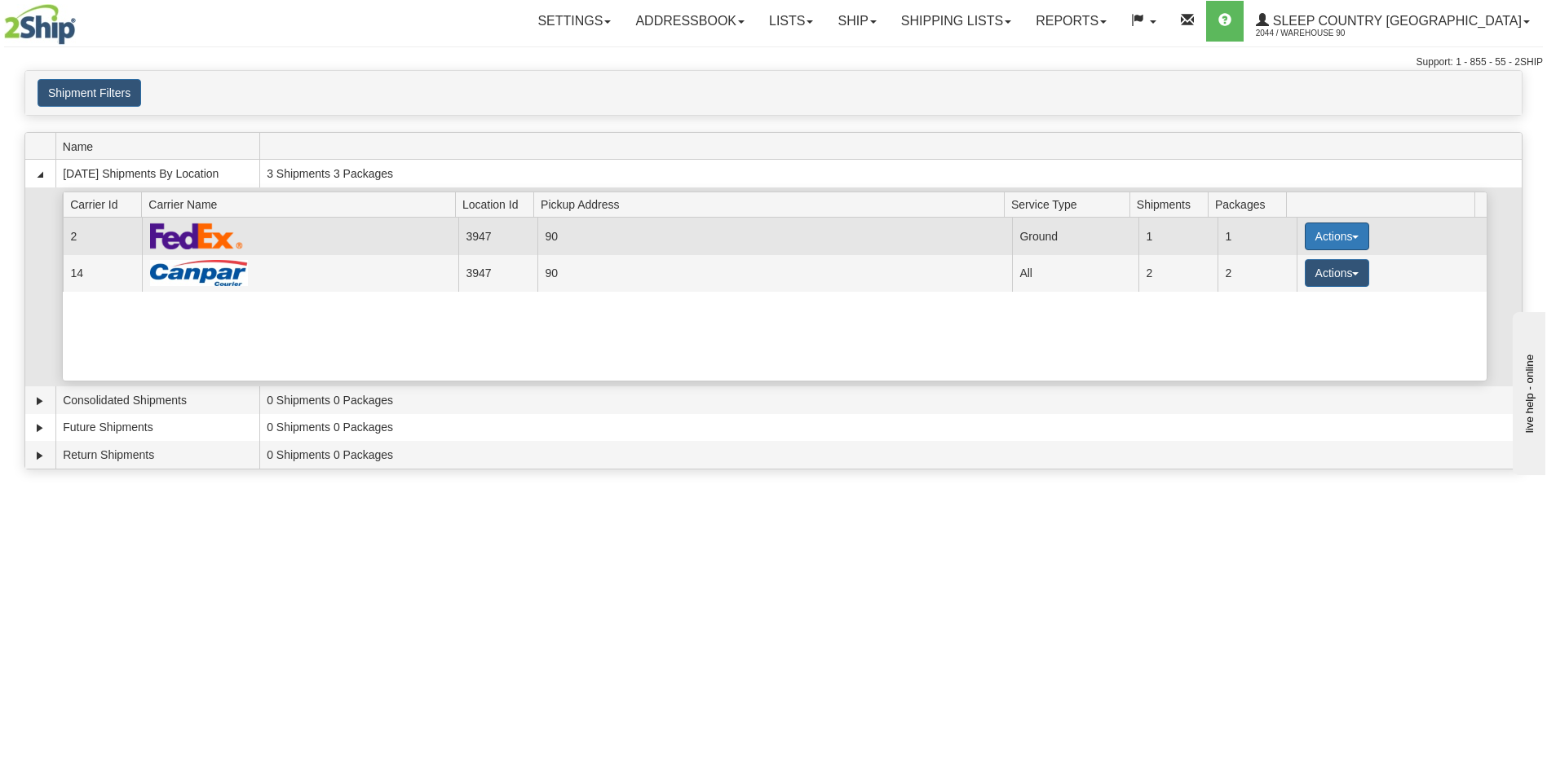
click at [1323, 236] on button "Actions" at bounding box center [1338, 237] width 66 height 28
click at [1289, 289] on span "Close" at bounding box center [1273, 287] width 38 height 11
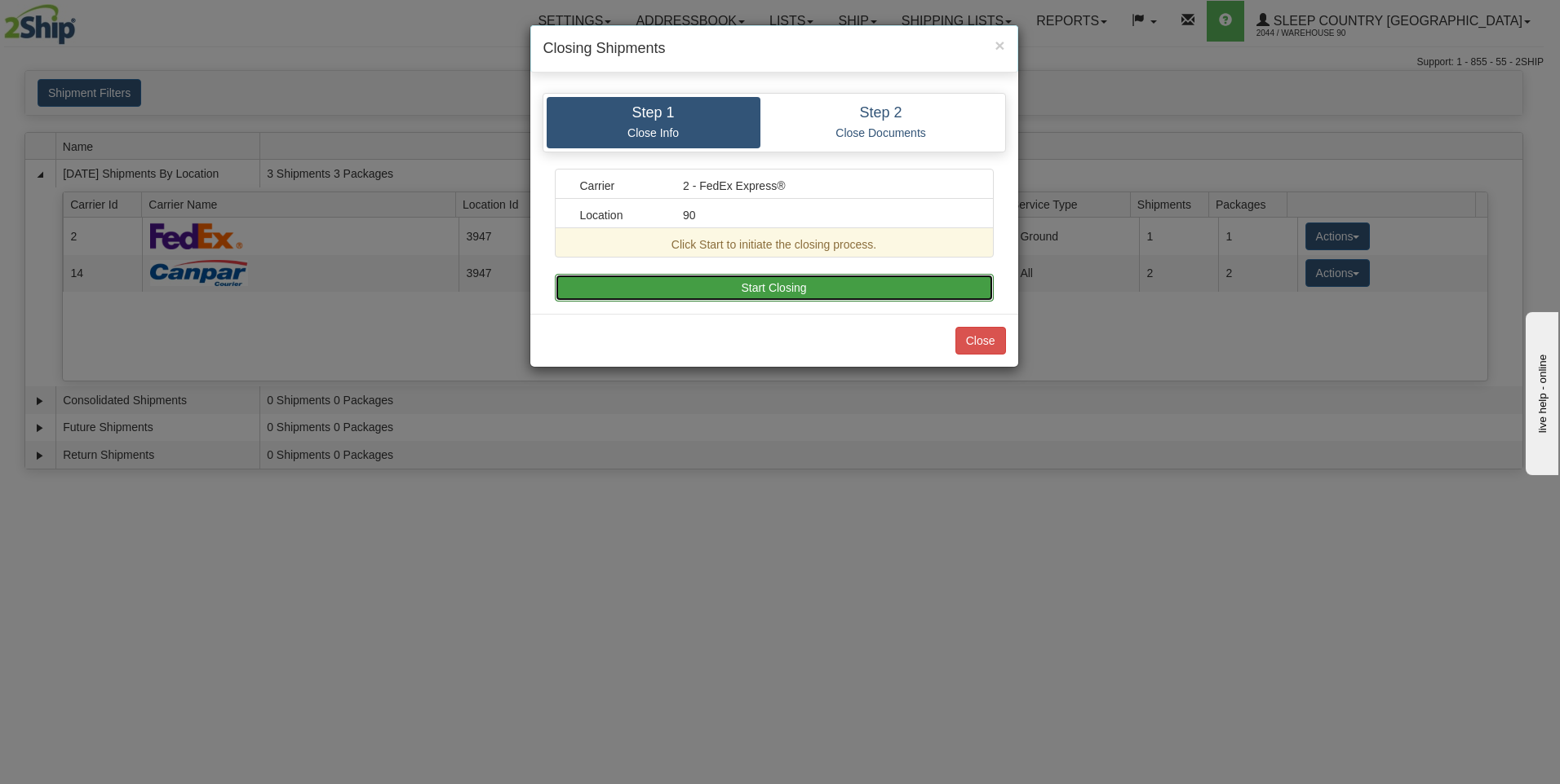
click at [820, 279] on button "Start Closing" at bounding box center [774, 288] width 439 height 28
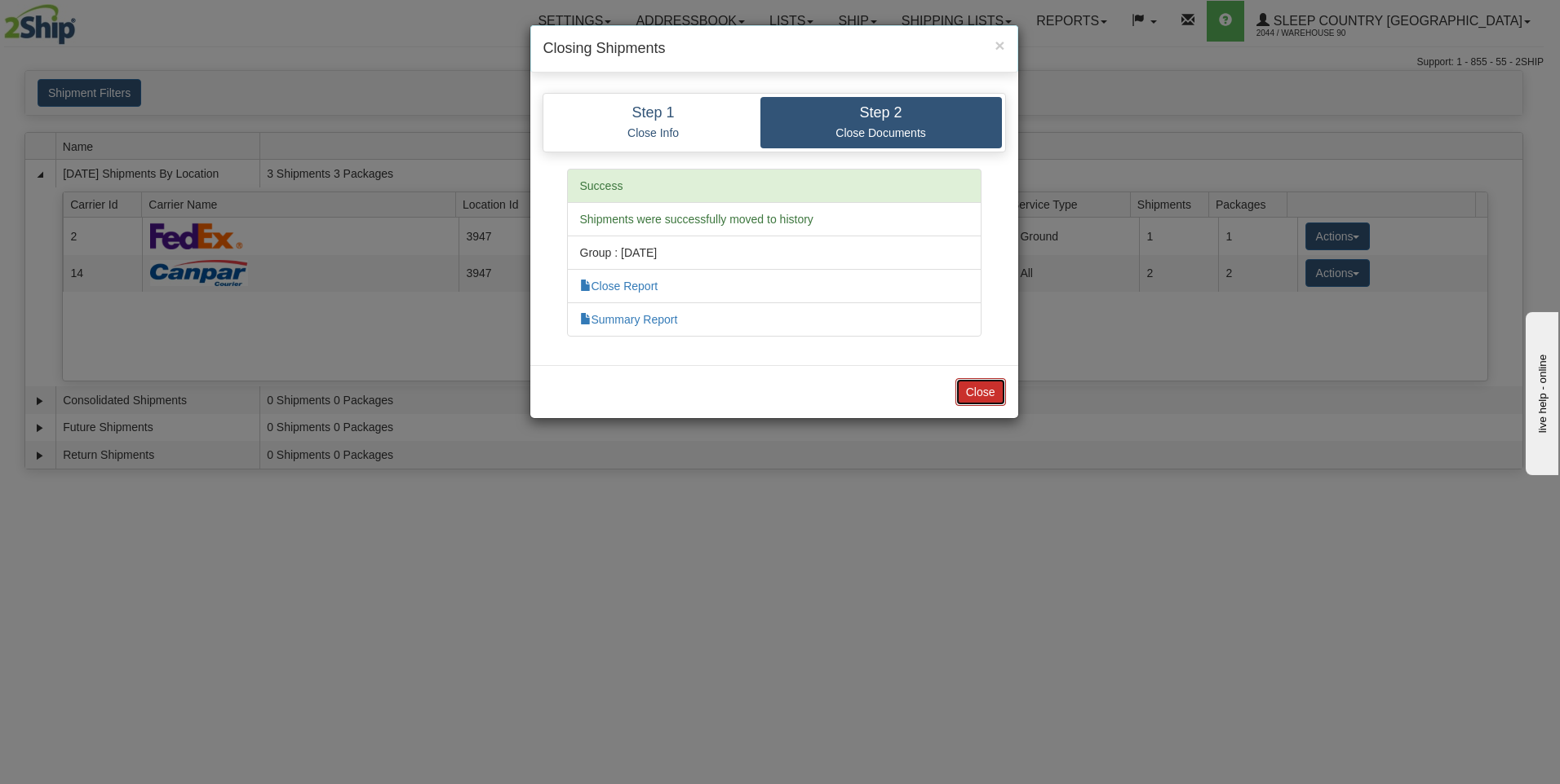
click at [969, 389] on button "Close" at bounding box center [980, 392] width 51 height 28
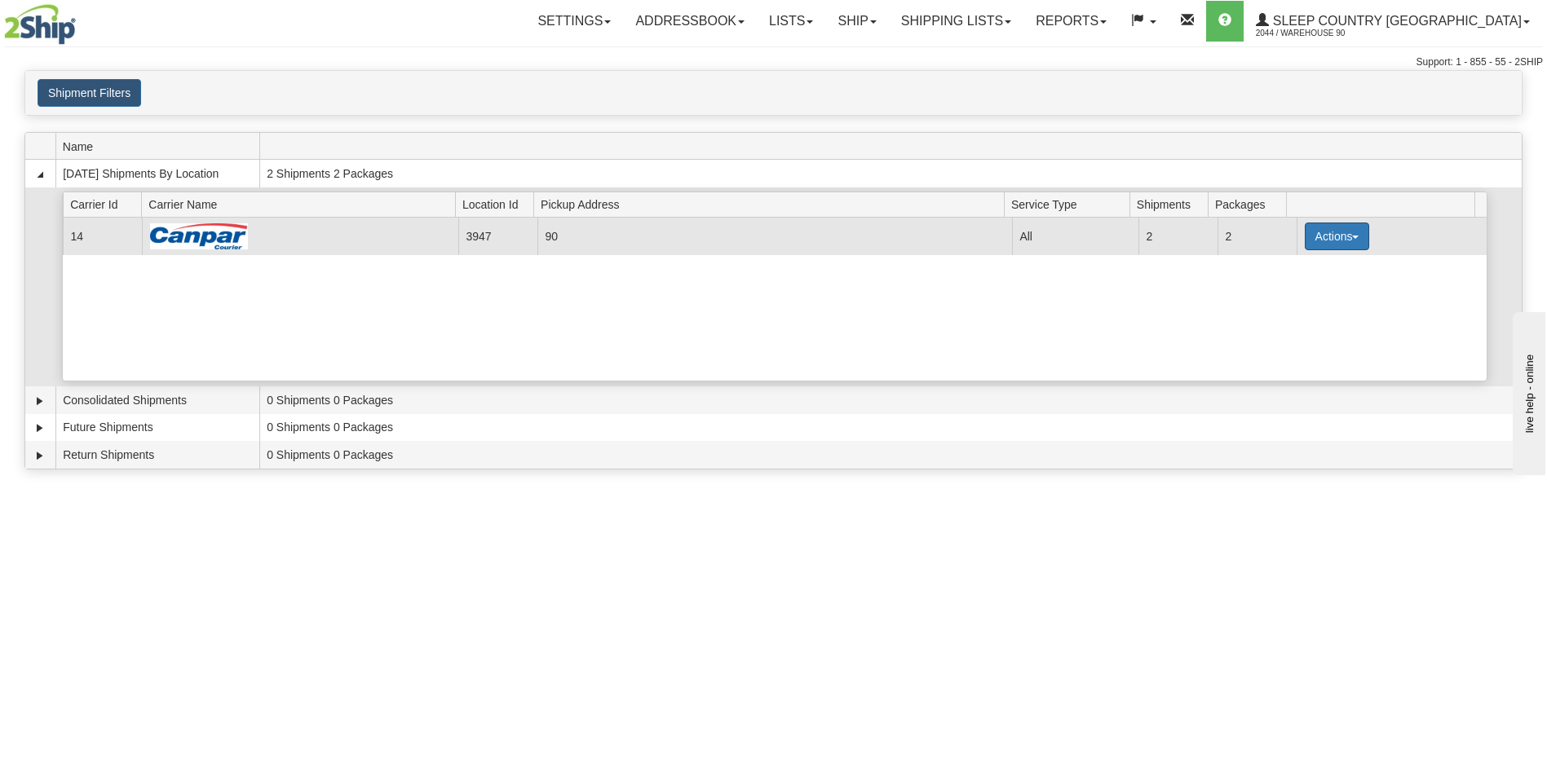
click at [1320, 238] on button "Actions" at bounding box center [1338, 237] width 66 height 28
click at [1274, 291] on span "Close" at bounding box center [1273, 287] width 38 height 11
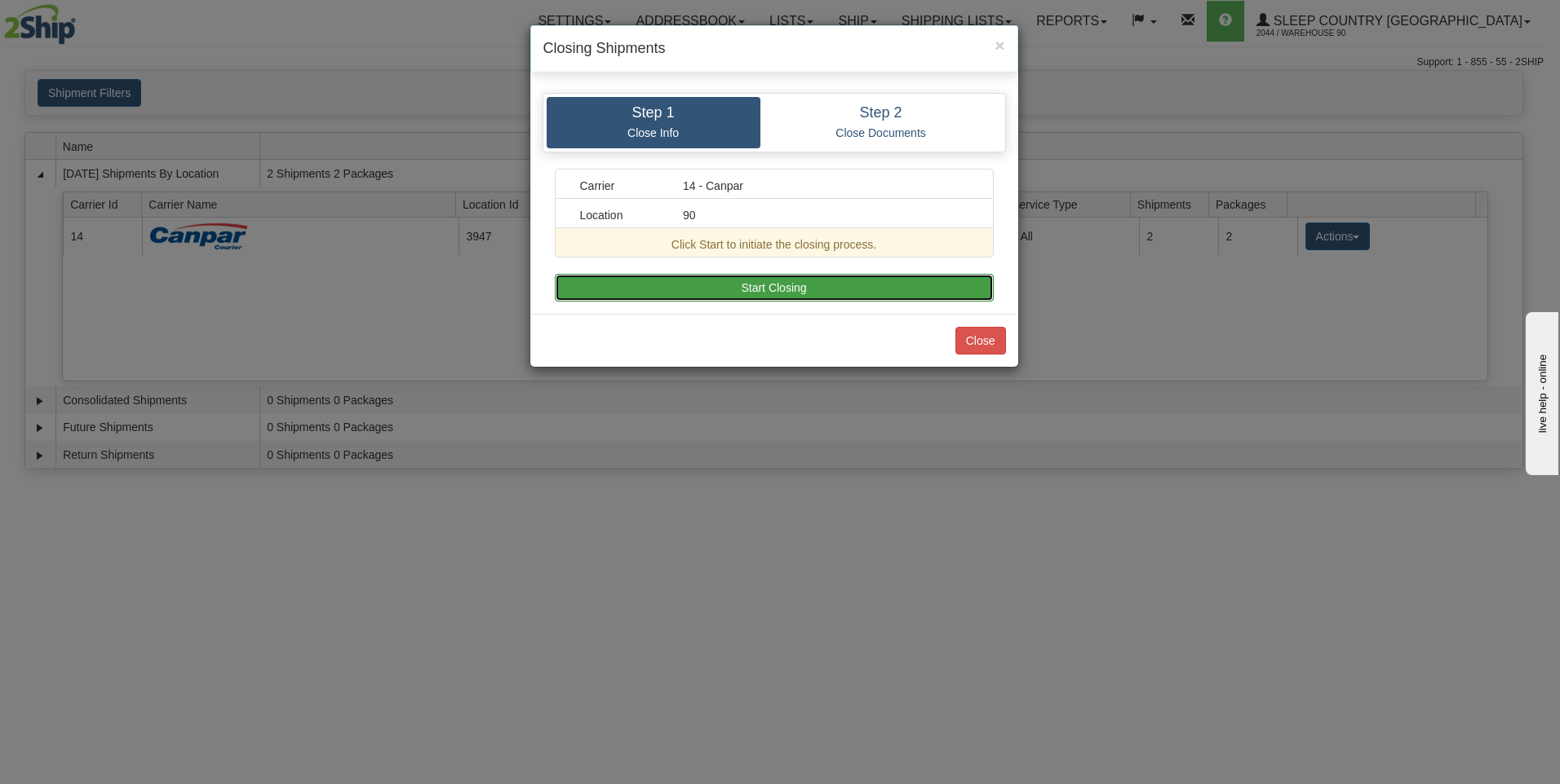
click at [822, 297] on button "Start Closing" at bounding box center [774, 288] width 439 height 28
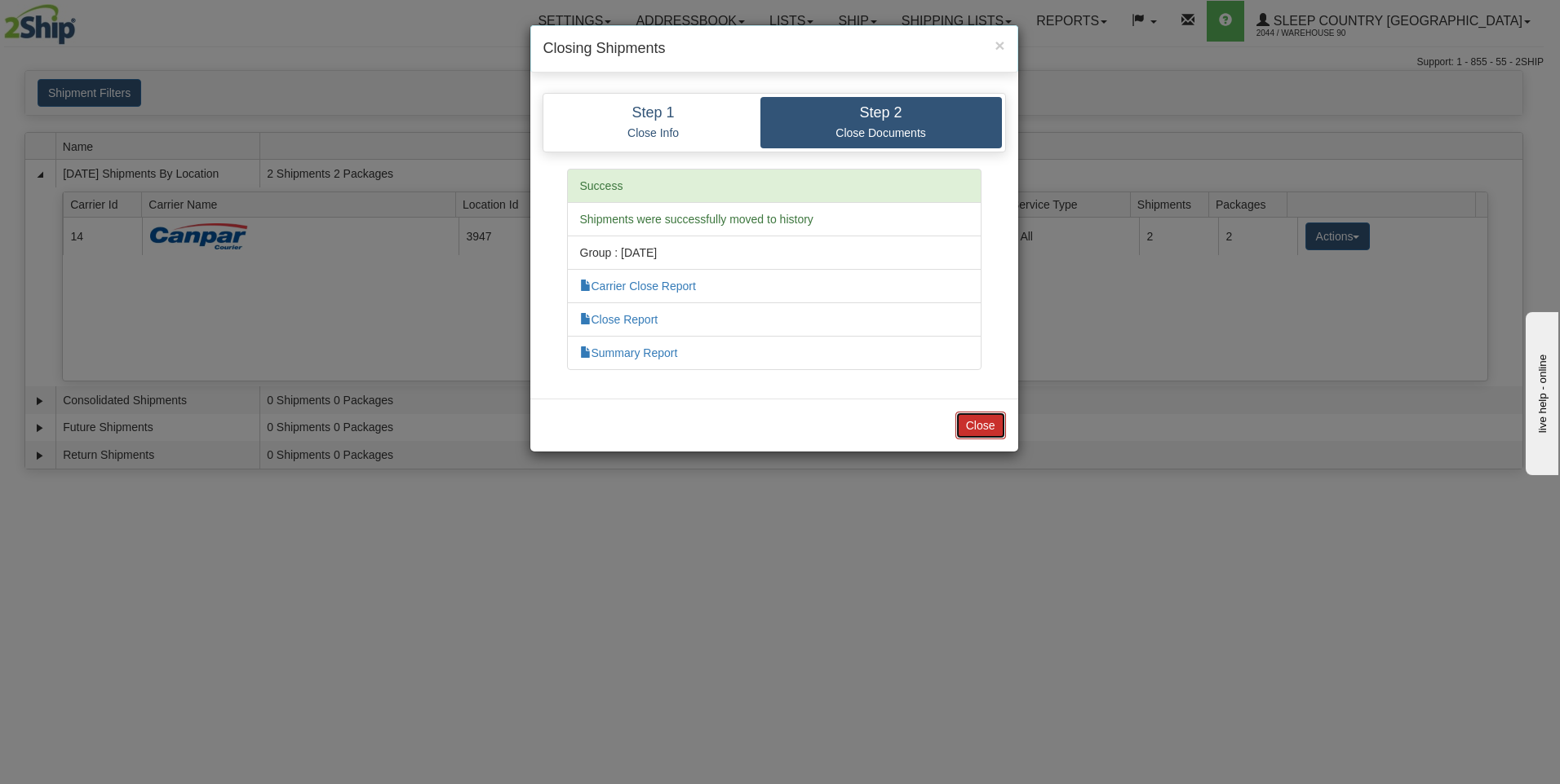
click at [965, 416] on button "Close" at bounding box center [980, 426] width 51 height 28
